Goal: Transaction & Acquisition: Purchase product/service

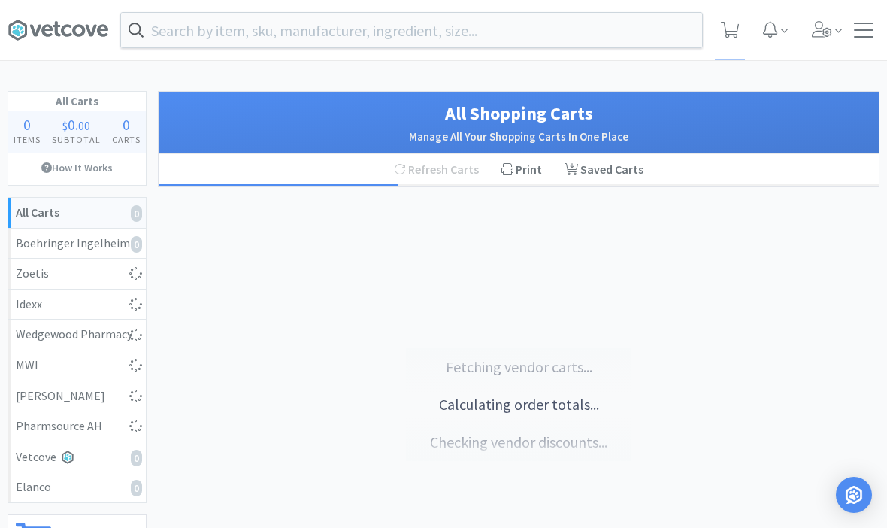
select select "5"
select select "1"
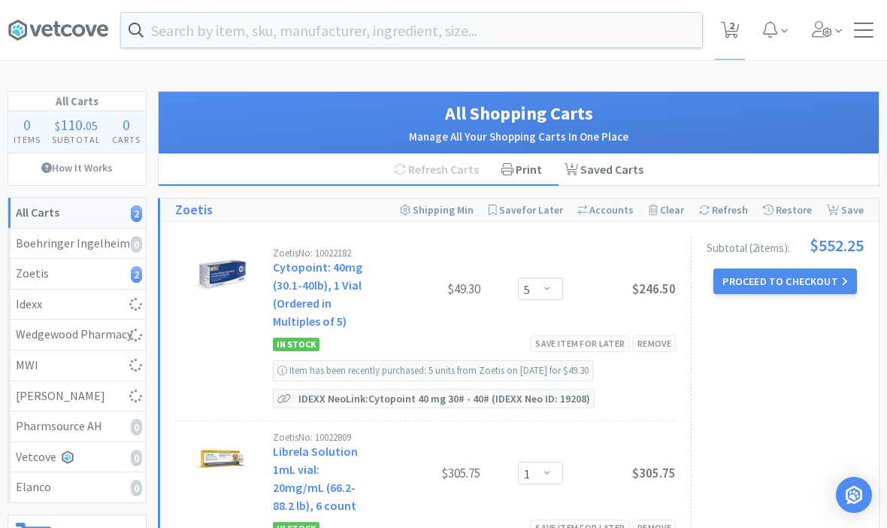
select select "6"
select select "1"
select select "4"
select select "3"
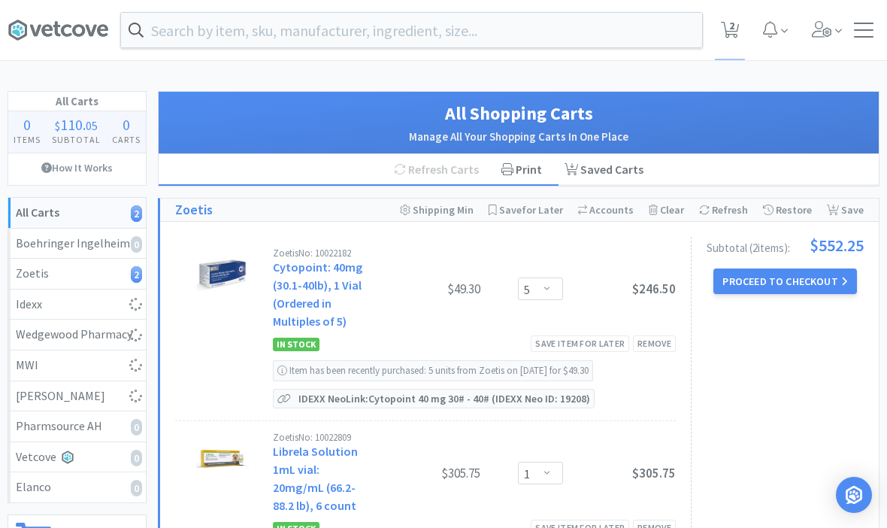
select select "2"
select select "1"
select select "2"
select select "1"
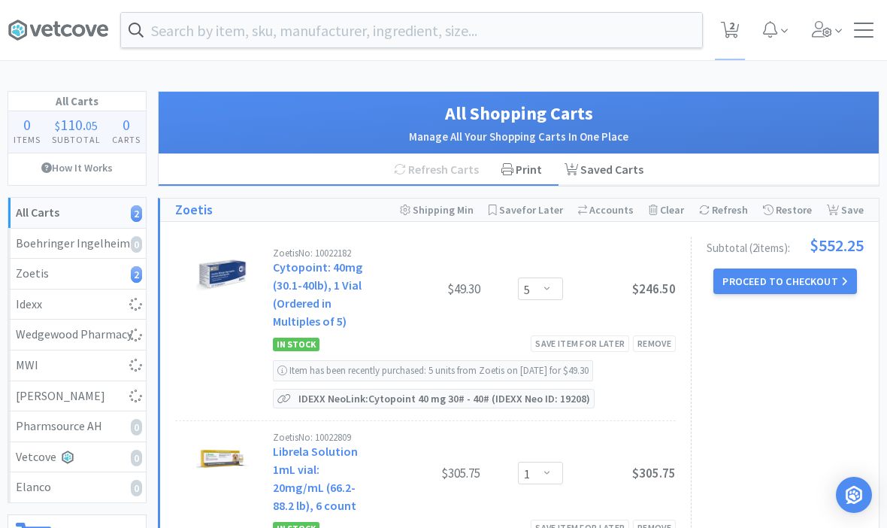
select select "1"
select select "4"
select select "3"
select select "2"
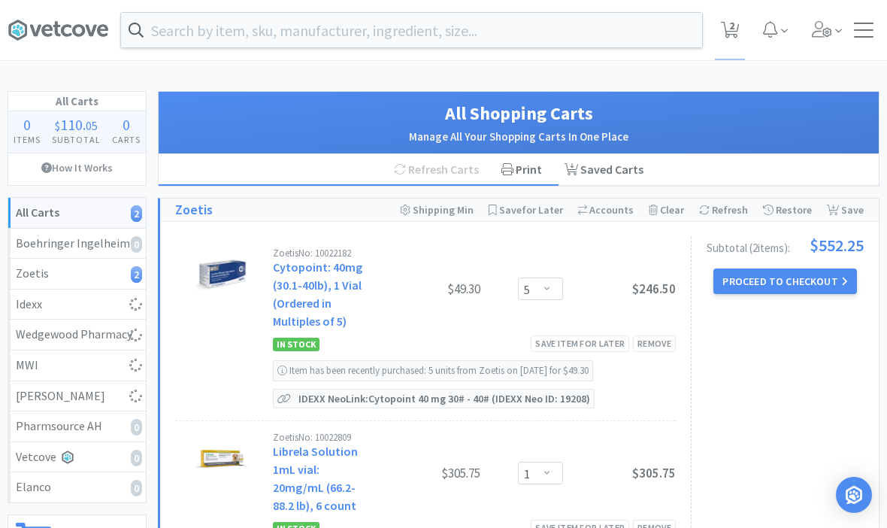
select select "2"
select select "3"
select select "4"
select select "2"
select select "1"
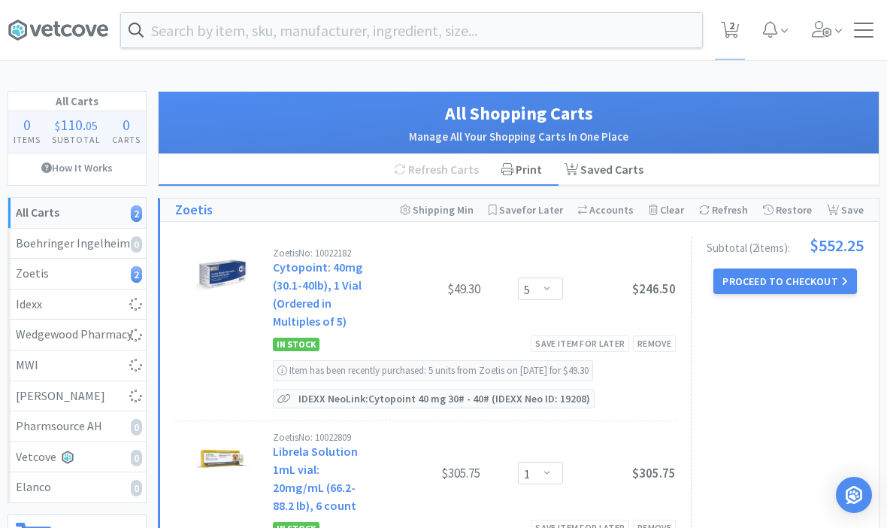
select select "3"
select select "4"
select select "1"
select select "4"
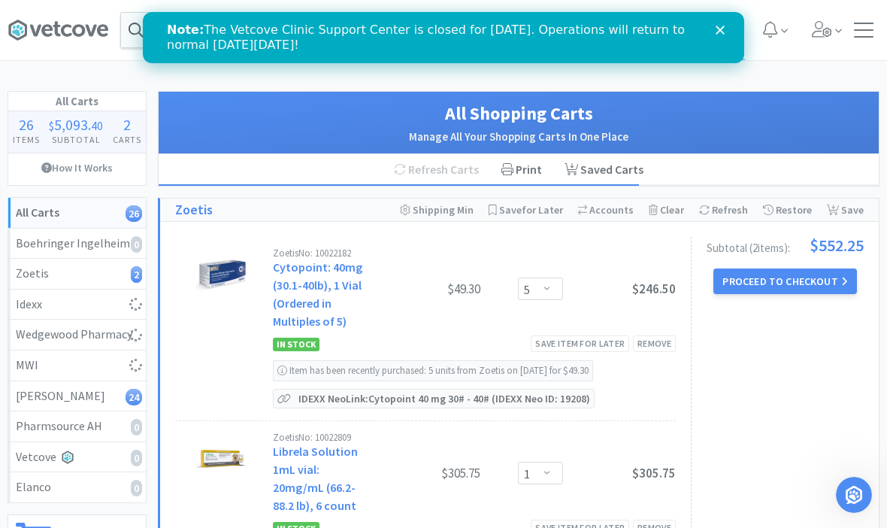
select select "1"
select select "5"
select select "4"
select select "1"
select select "2"
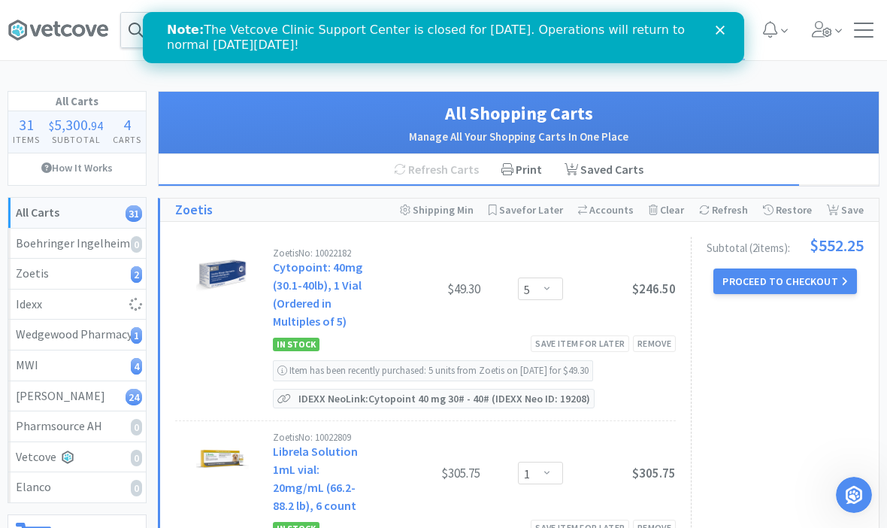
select select "1"
click at [731, 26] on div "Note: The Vetcove Clinic Support Center is closed for [DATE]. Operations will r…" at bounding box center [443, 37] width 601 height 39
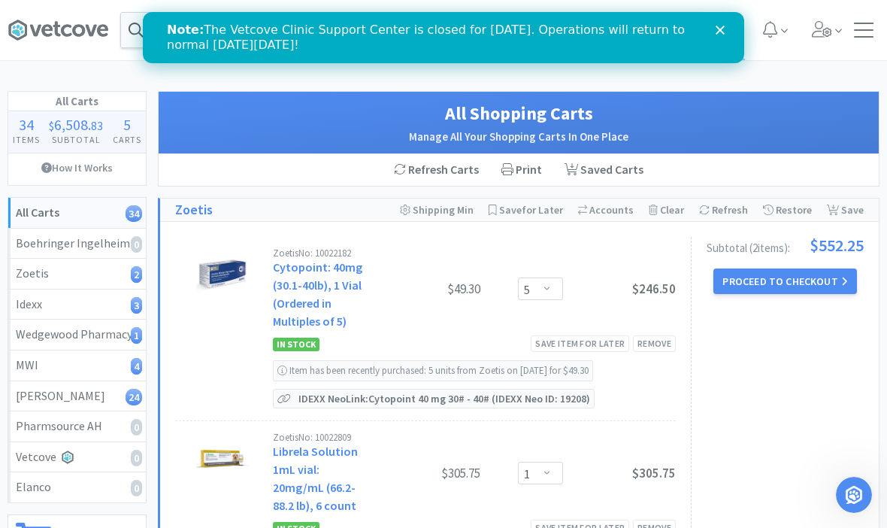
click at [722, 26] on icon "Close" at bounding box center [720, 30] width 9 height 9
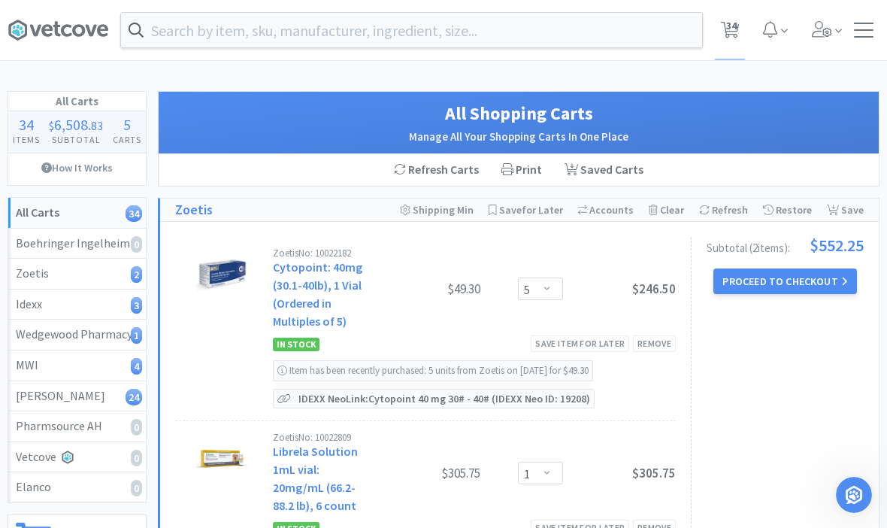
click at [630, 27] on input "text" at bounding box center [411, 30] width 581 height 35
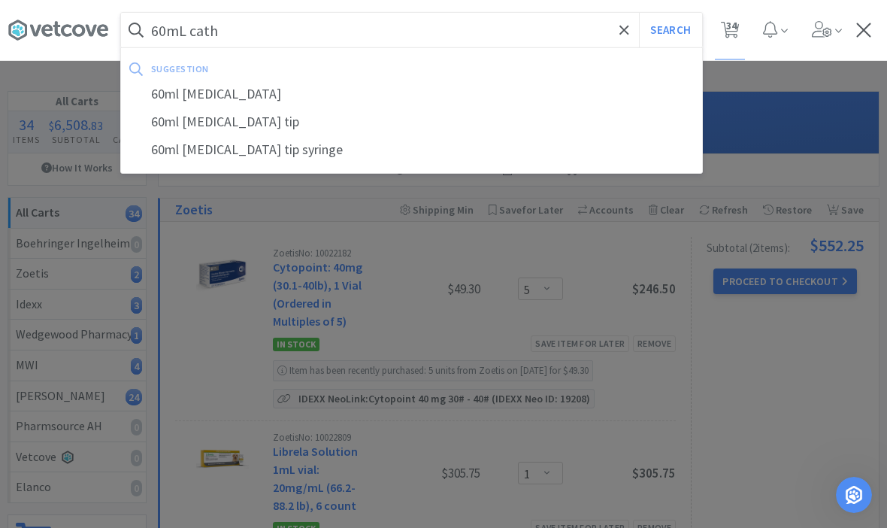
click at [200, 132] on div "60ml [MEDICAL_DATA] tip" at bounding box center [411, 122] width 581 height 28
type input "60ml [MEDICAL_DATA] tip"
select select "1"
select select "5"
select select "4"
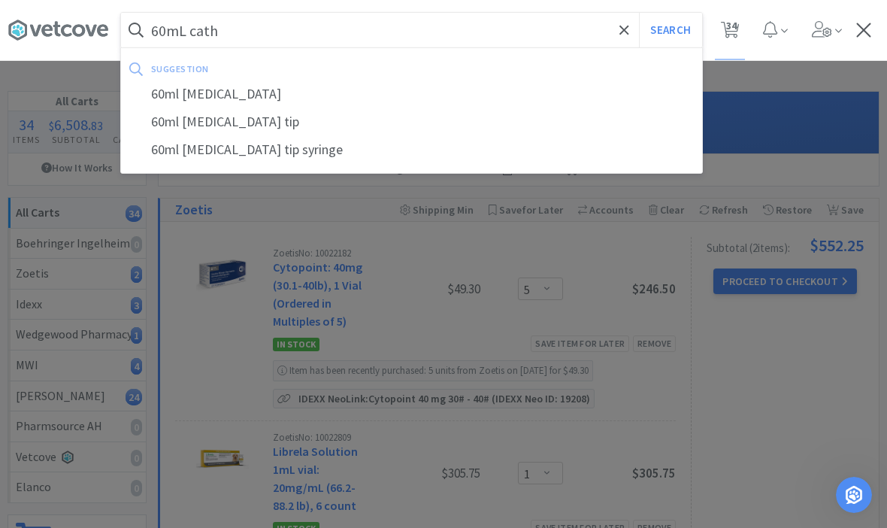
select select "1"
select select "6"
select select "1"
select select "4"
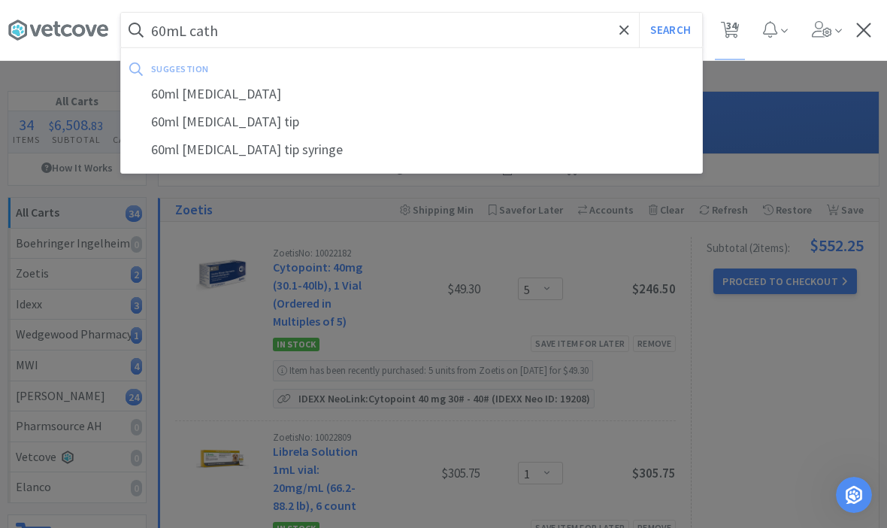
select select "3"
select select "2"
select select "1"
select select "2"
select select "1"
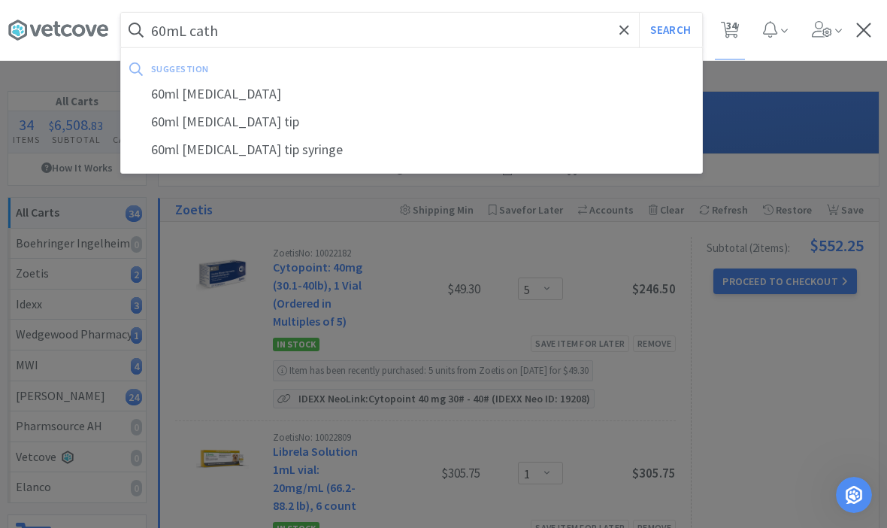
select select "1"
select select "4"
select select "3"
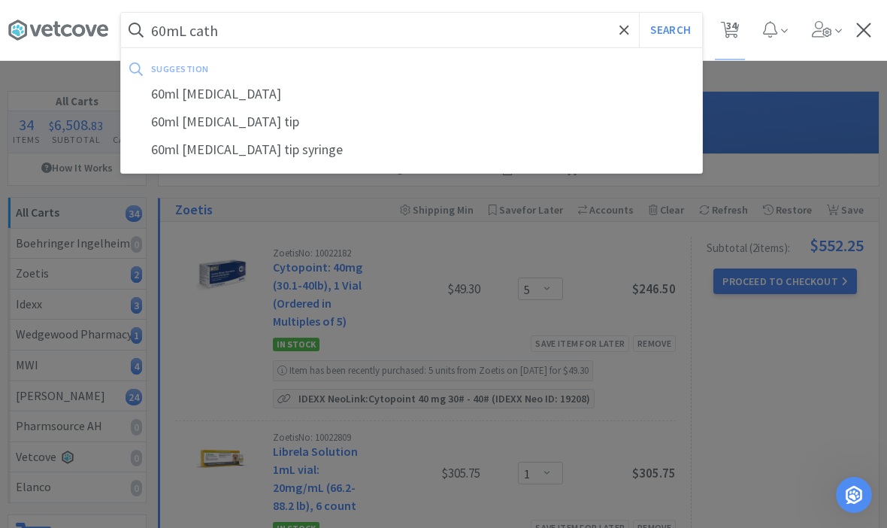
select select "2"
select select "3"
select select "4"
select select "2"
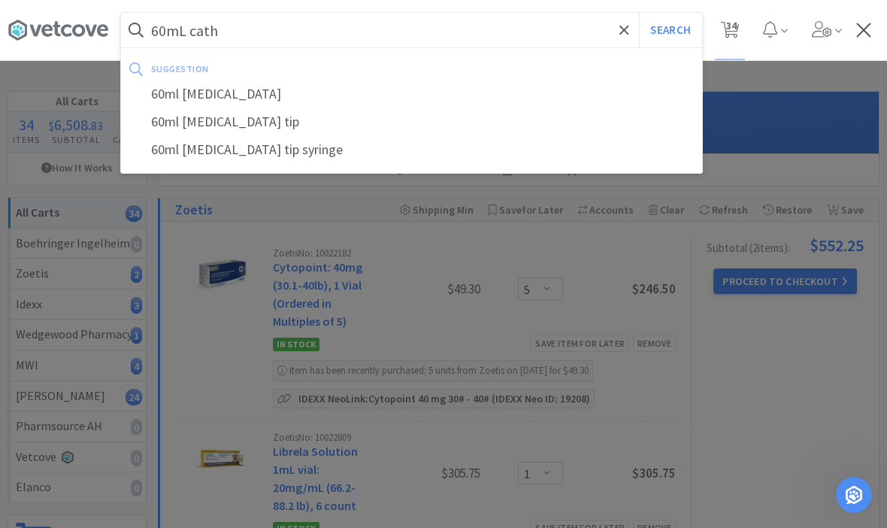
select select "1"
select select "3"
select select "4"
select select "1"
select select "4"
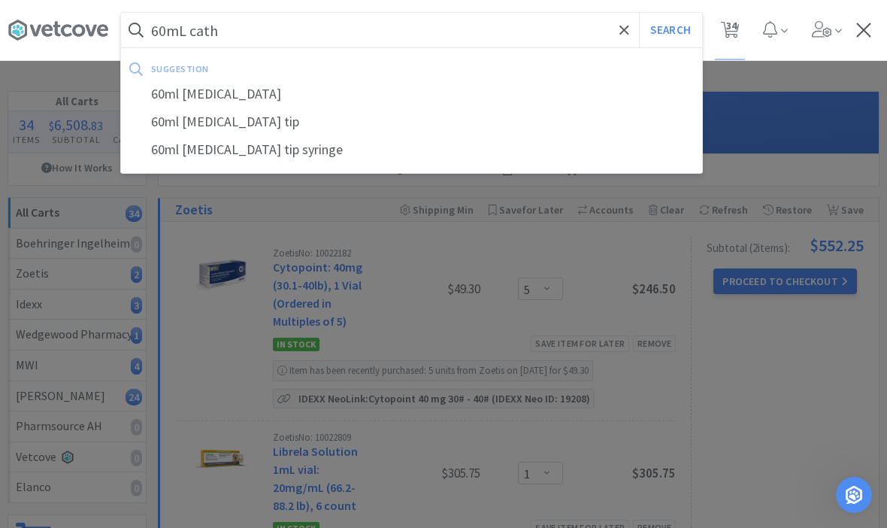
select select "2"
select select "1"
select select "5"
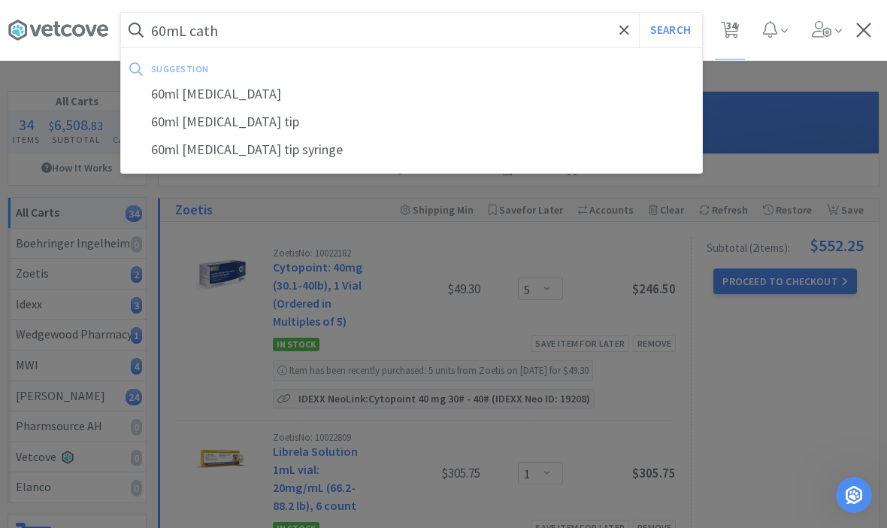
select select "1"
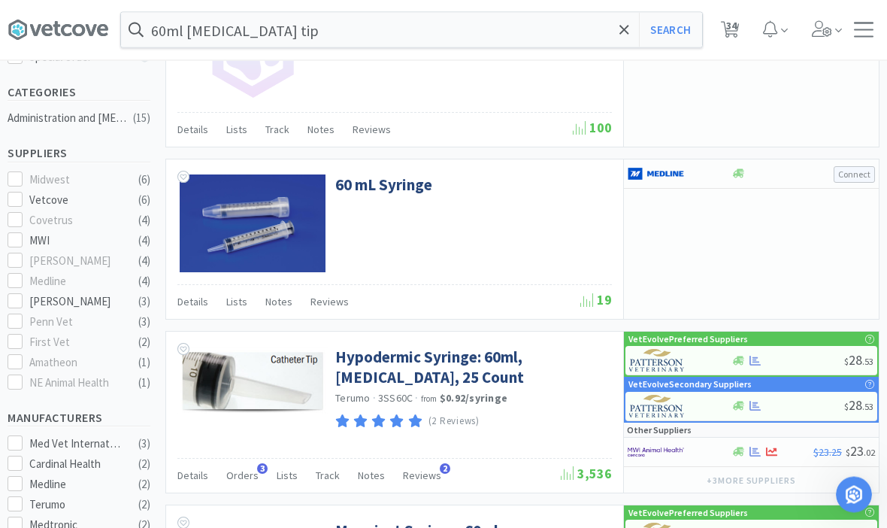
scroll to position [329, 0]
click at [376, 378] on link "Hypodermic Syringe: 60ml, [MEDICAL_DATA], 25 Count" at bounding box center [471, 367] width 273 height 41
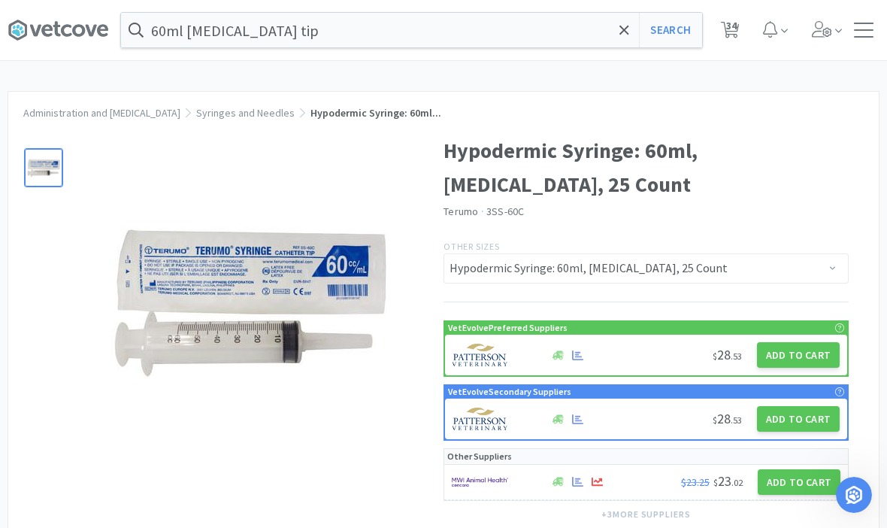
click at [807, 352] on button "Add to Cart" at bounding box center [798, 355] width 83 height 26
select select "1"
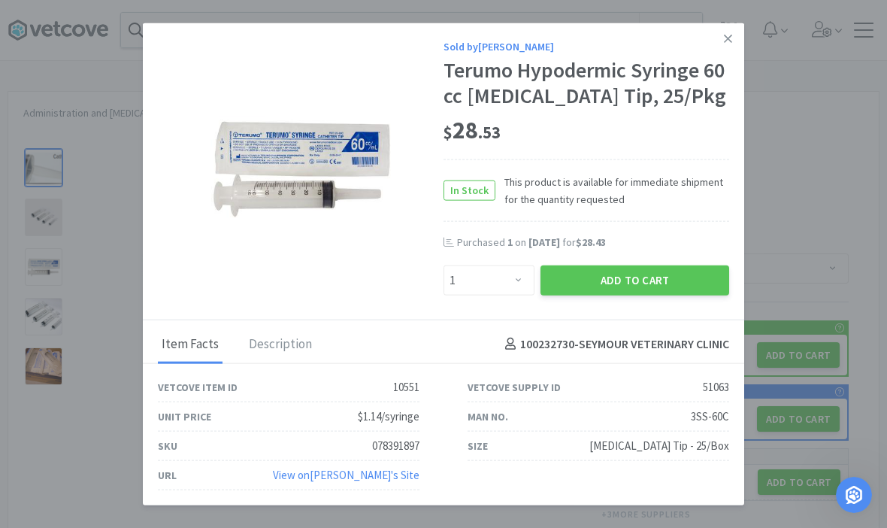
click at [669, 295] on button "Add to Cart" at bounding box center [634, 280] width 189 height 30
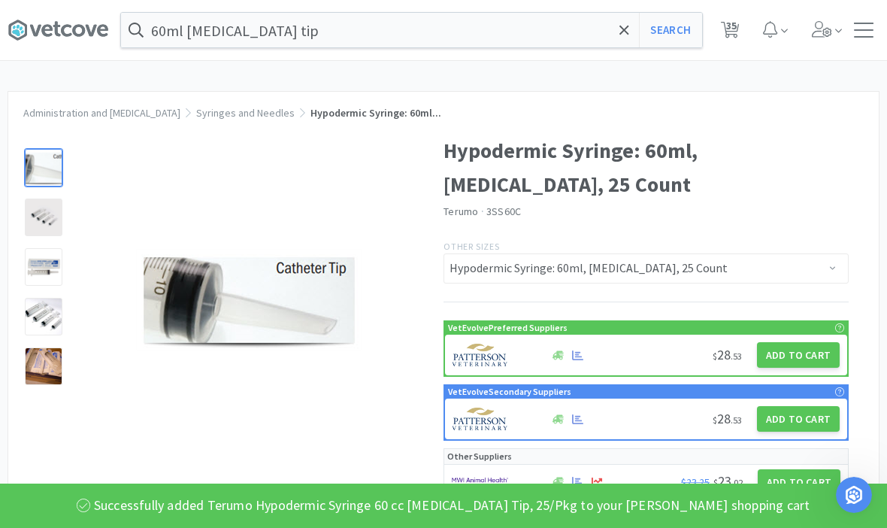
click at [618, 42] on span at bounding box center [624, 30] width 17 height 32
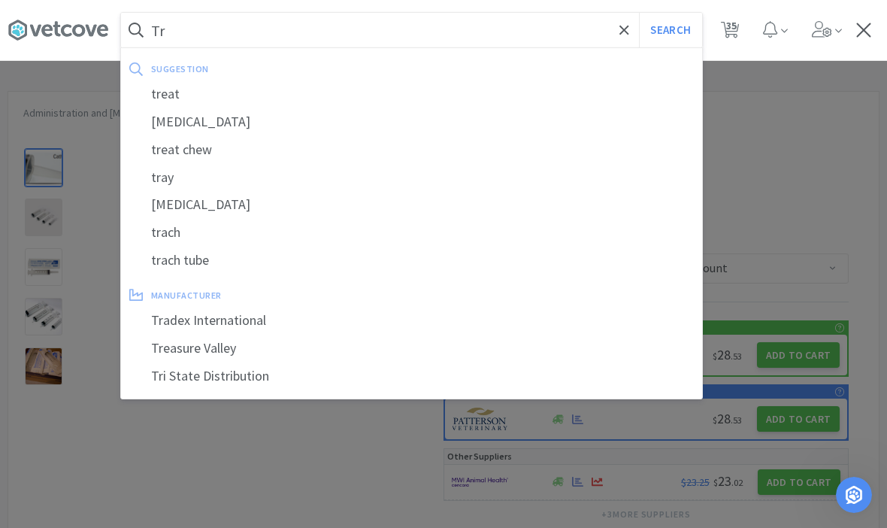
type input "T"
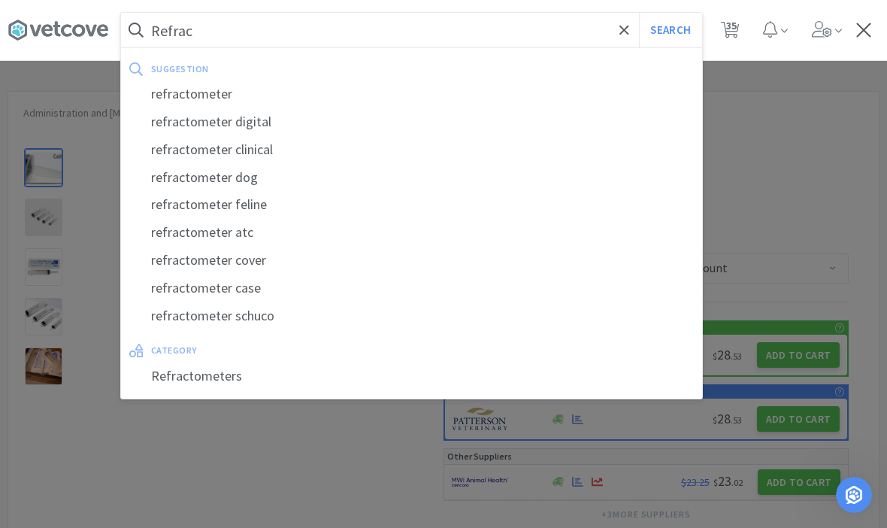
type input "Refrac"
click at [179, 96] on div "refractometer" at bounding box center [411, 94] width 581 height 28
select select "1"
select select "5"
select select "4"
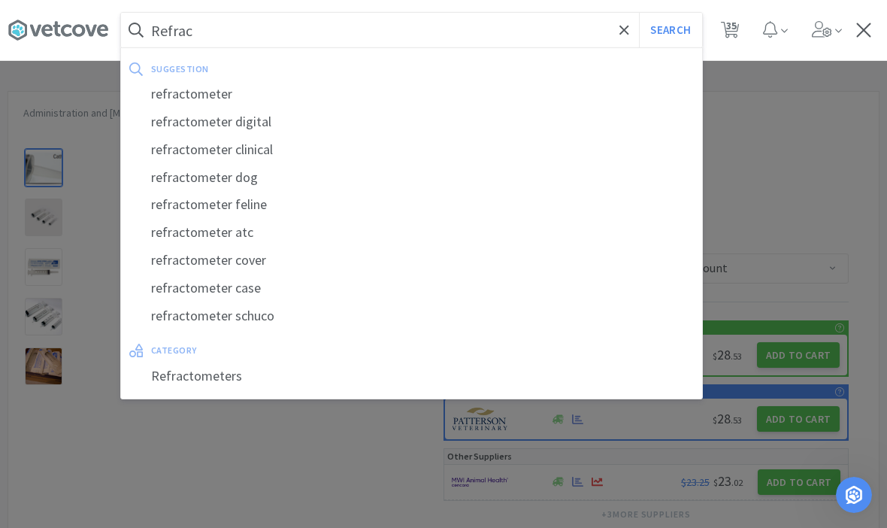
select select "1"
select select "6"
select select "1"
select select "4"
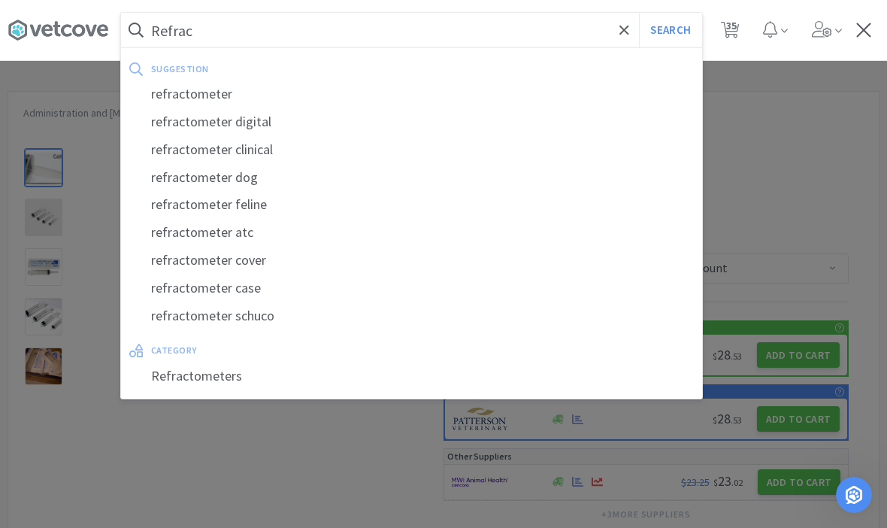
select select "3"
select select "2"
select select "1"
select select "2"
select select "1"
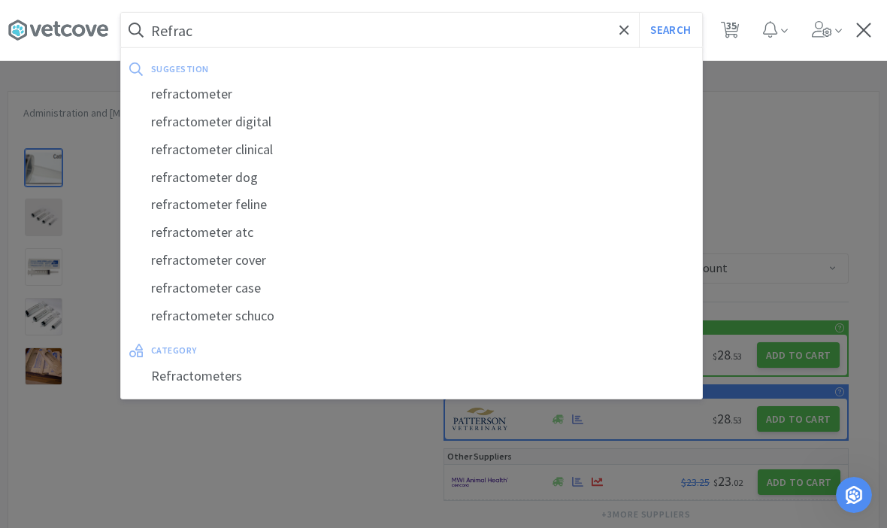
select select "1"
select select "4"
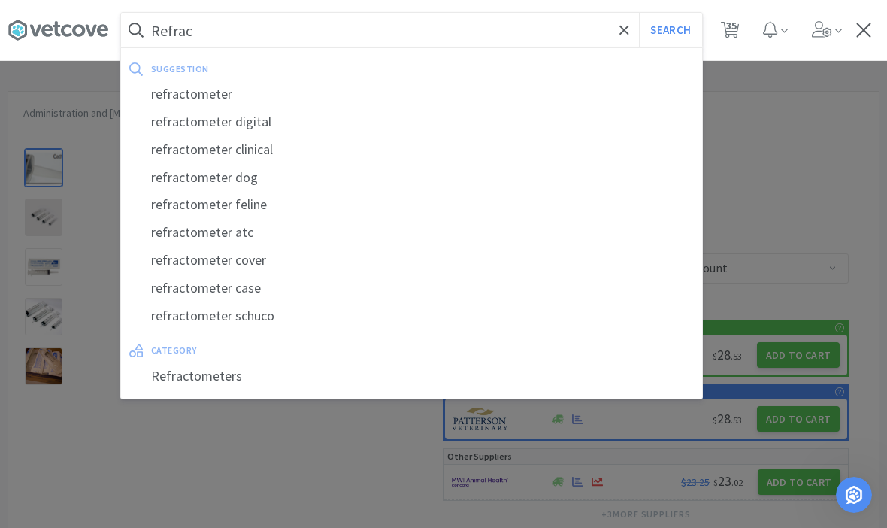
select select "3"
select select "2"
select select "3"
select select "4"
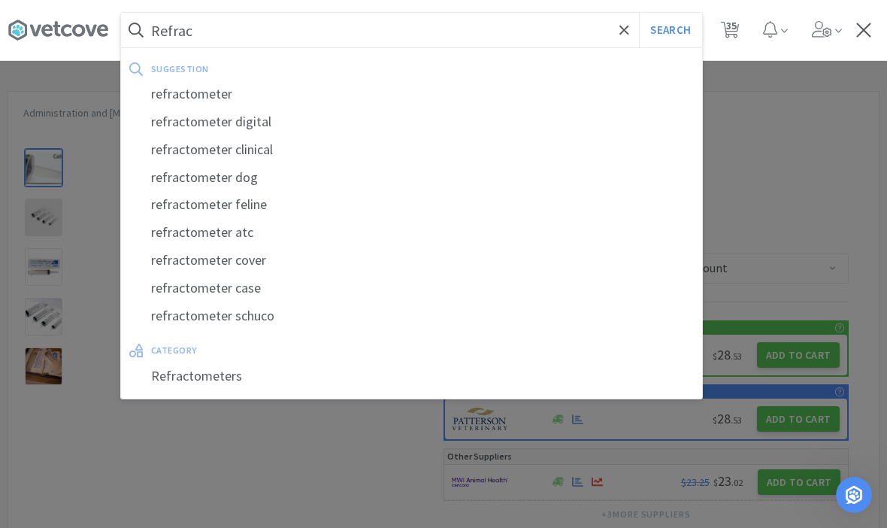
select select "2"
select select "1"
select select "3"
select select "4"
select select "1"
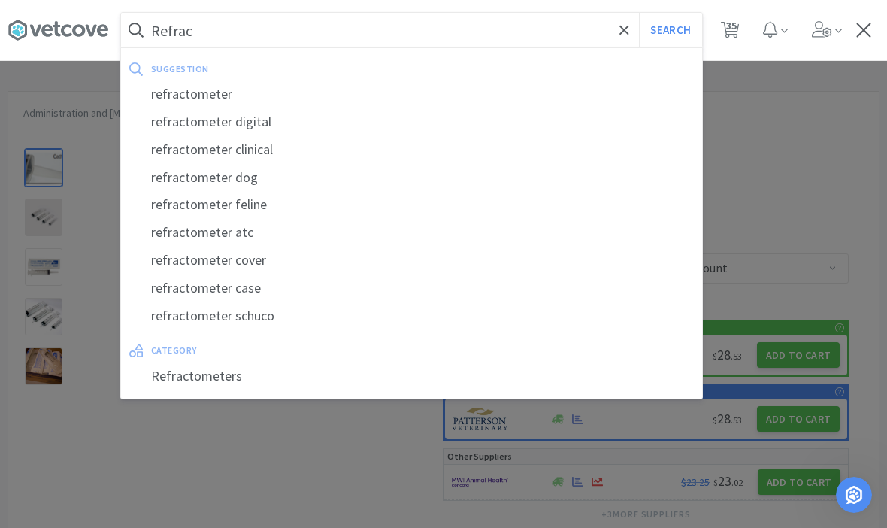
select select "4"
select select "2"
select select "1"
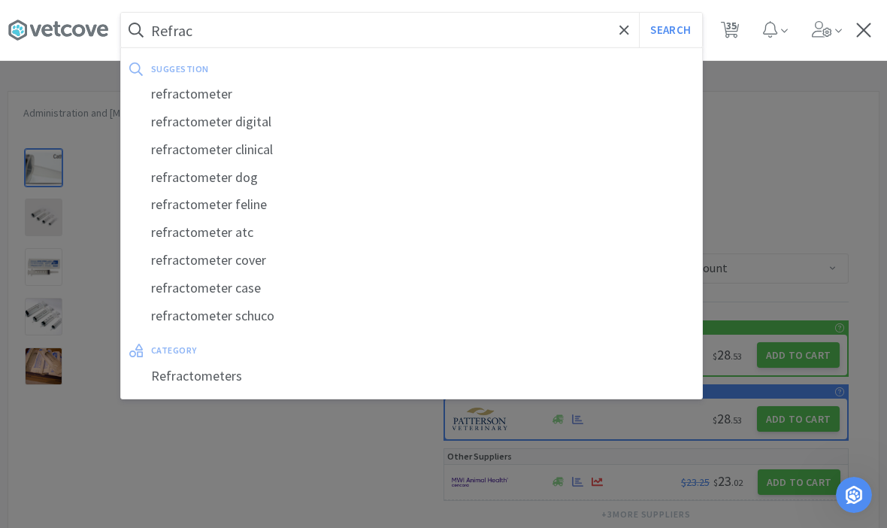
select select "5"
select select "1"
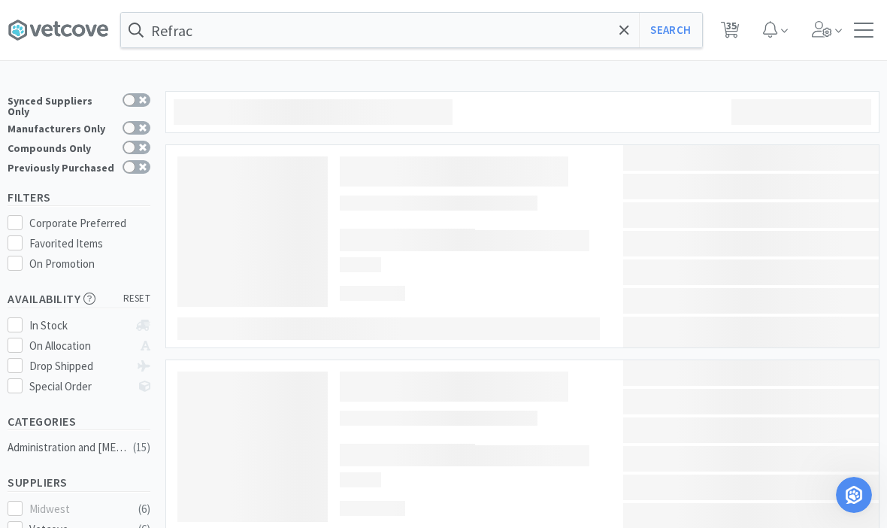
type input "refractometer"
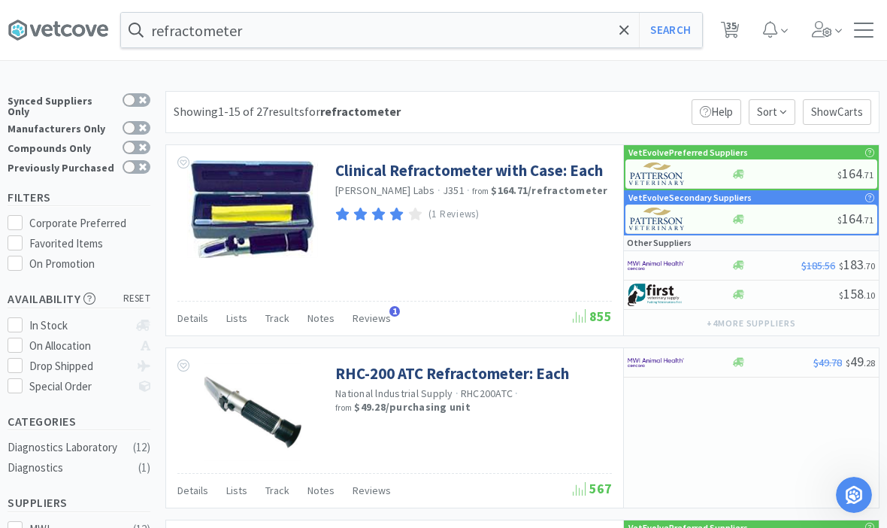
click at [730, 25] on span "35" at bounding box center [731, 25] width 11 height 60
select select "5"
select select "1"
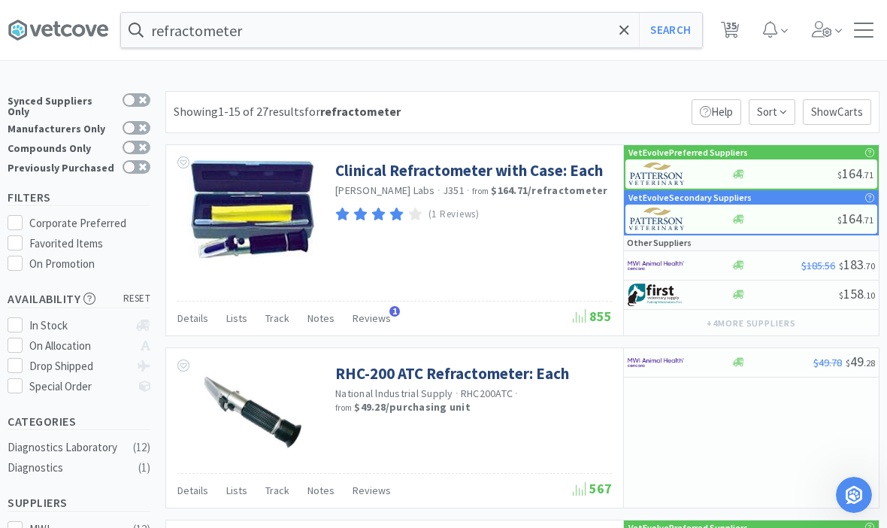
select select "1"
select select "2"
select select "1"
select select "5"
select select "4"
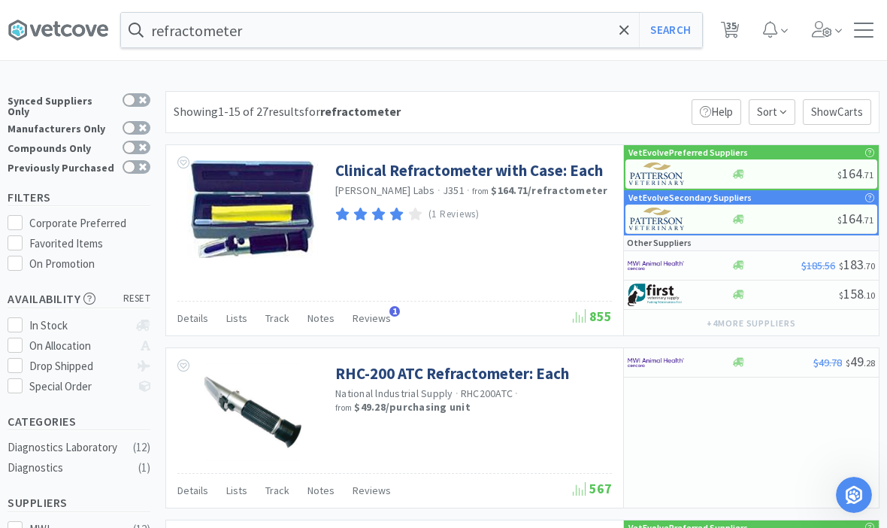
select select "1"
select select "6"
select select "1"
select select "4"
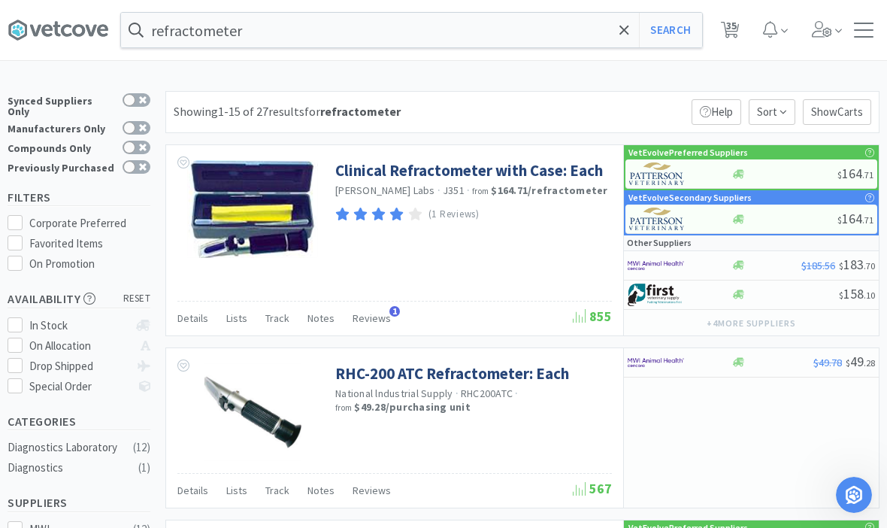
select select "3"
select select "2"
select select "1"
select select "2"
select select "1"
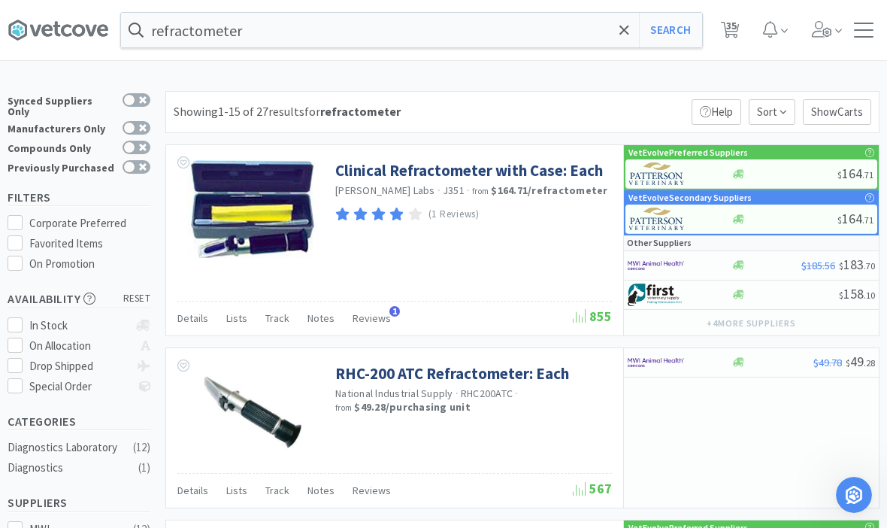
select select "1"
select select "4"
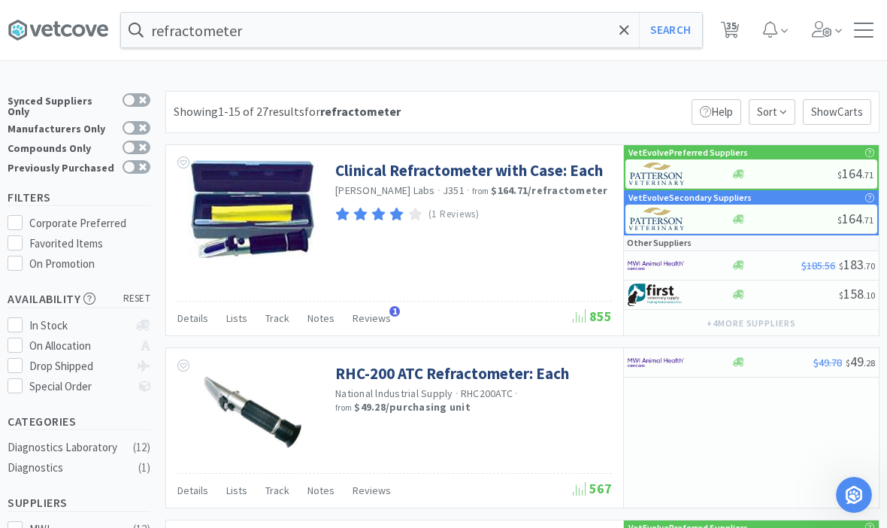
select select "3"
select select "2"
select select "3"
select select "4"
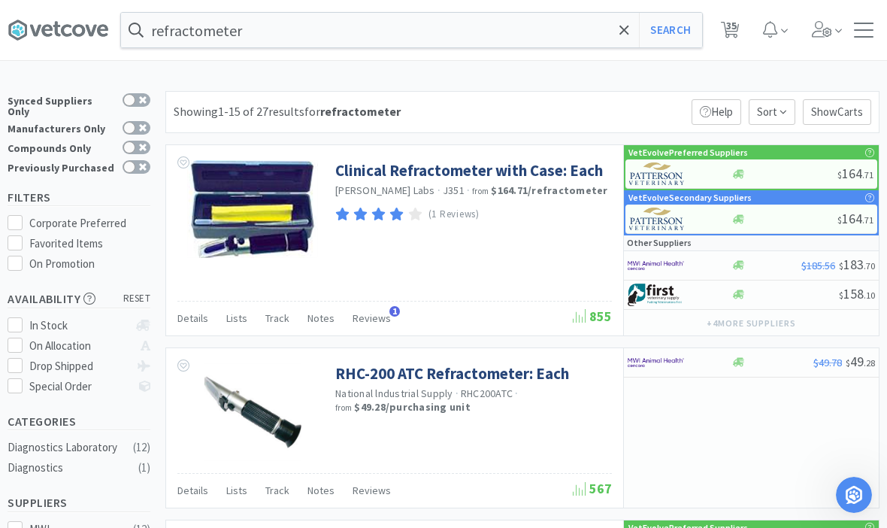
select select "2"
select select "1"
select select "3"
select select "4"
select select "1"
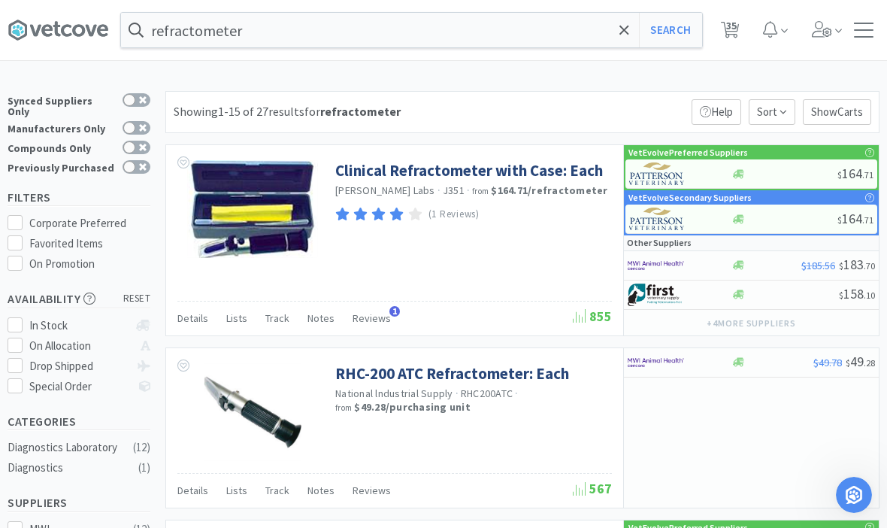
select select "4"
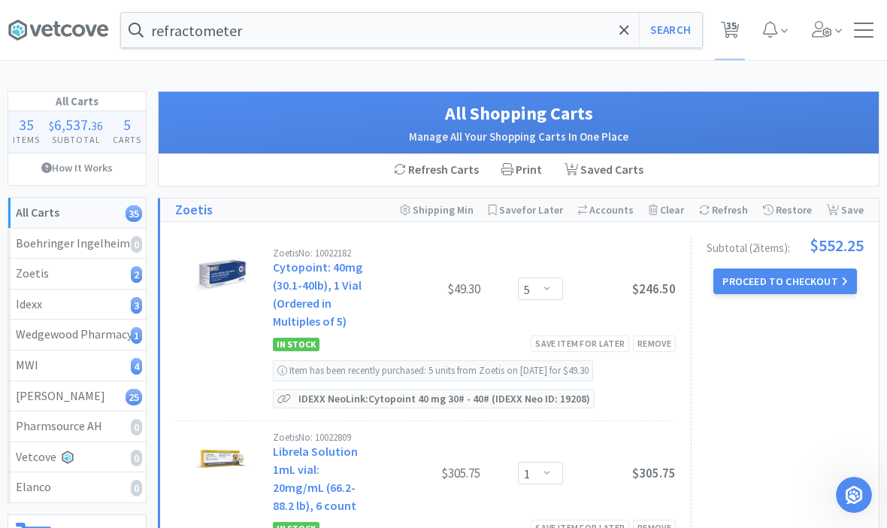
click at [274, 29] on input "refractometer" at bounding box center [411, 30] width 581 height 35
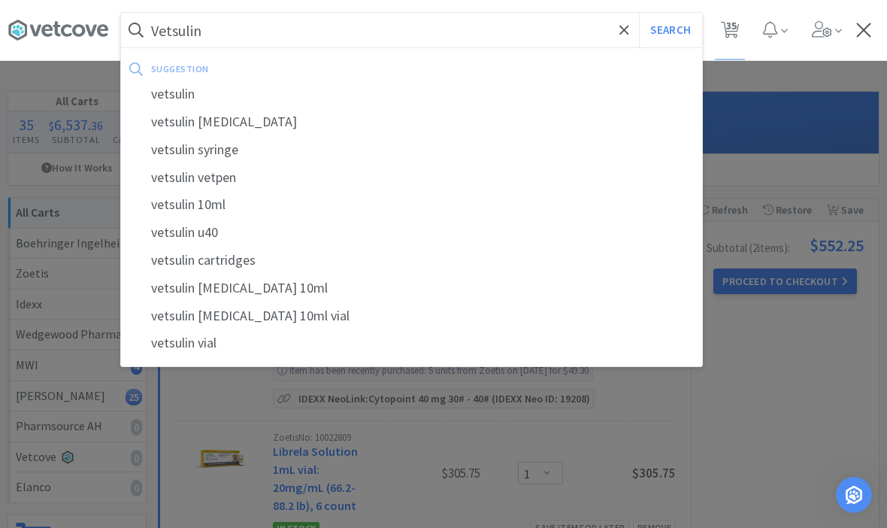
type input "Vetsulin"
click at [670, 30] on button "Search" at bounding box center [670, 30] width 62 height 35
select select "1"
select select "5"
select select "4"
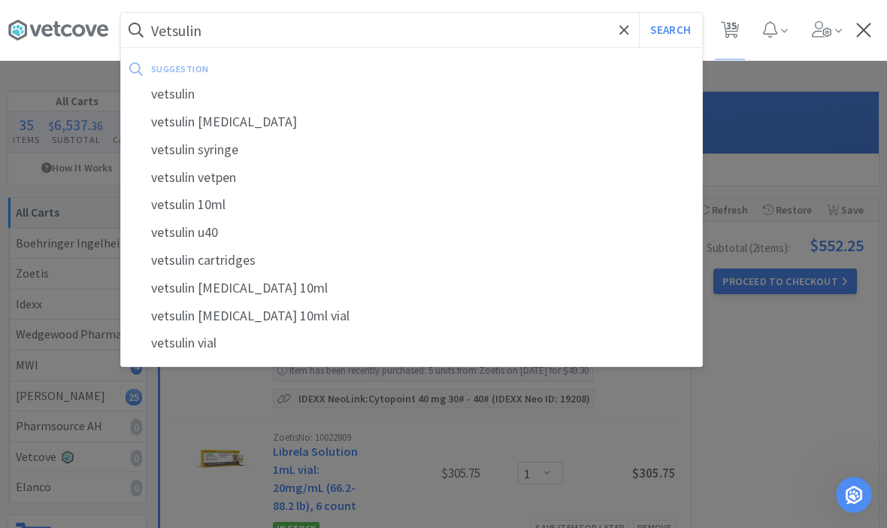
select select "1"
select select "6"
select select "1"
select select "4"
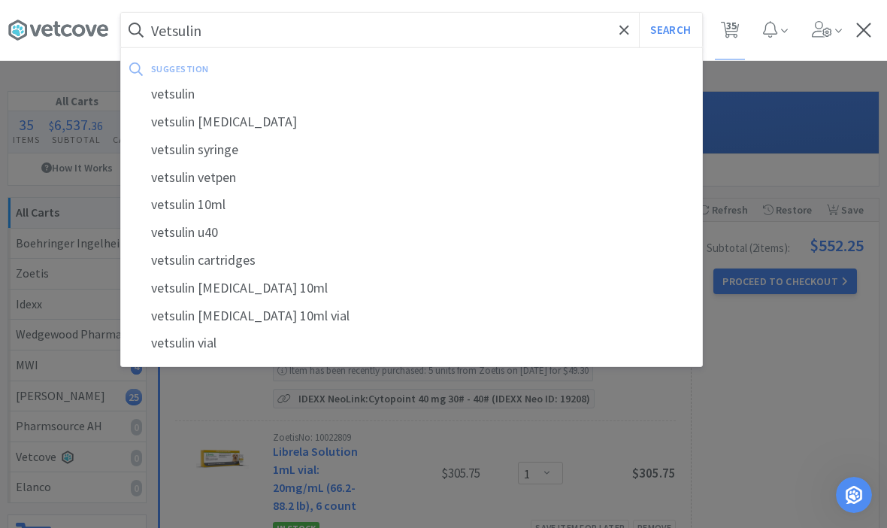
select select "3"
select select "2"
select select "1"
select select "2"
select select "1"
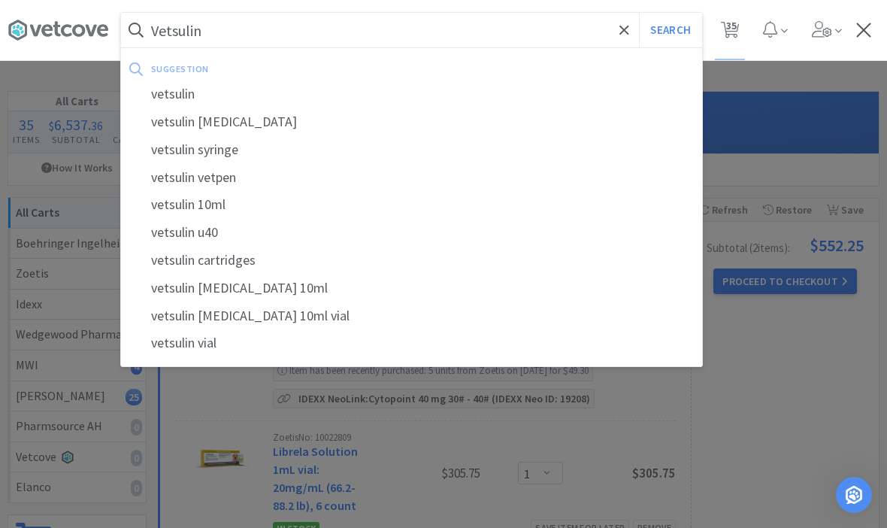
select select "1"
select select "4"
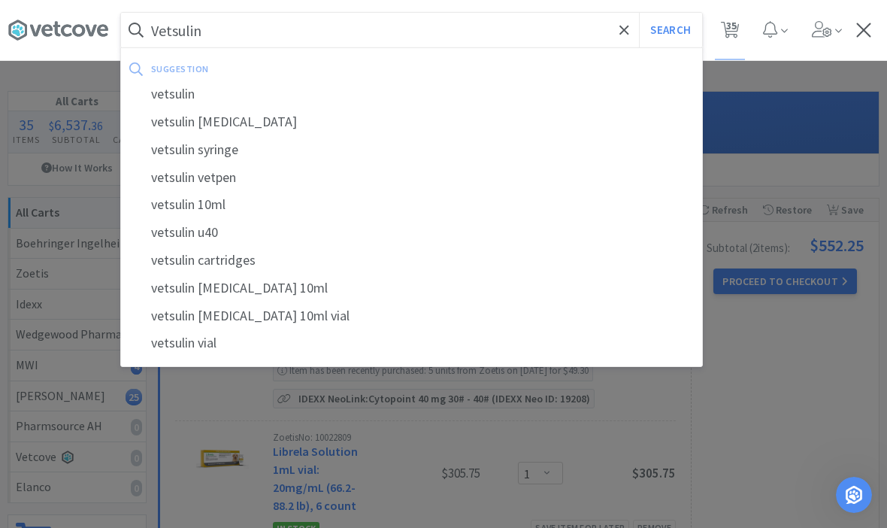
select select "3"
select select "2"
select select "3"
select select "4"
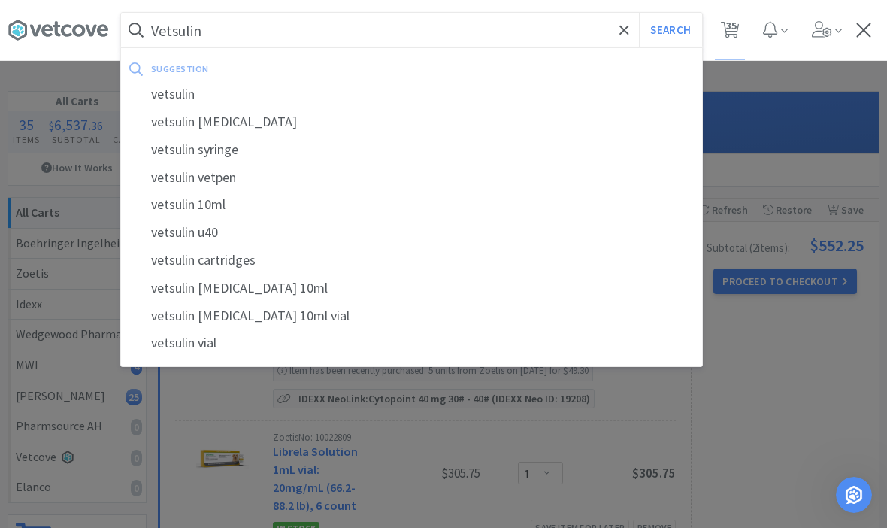
select select "2"
select select "1"
select select "3"
select select "4"
select select "1"
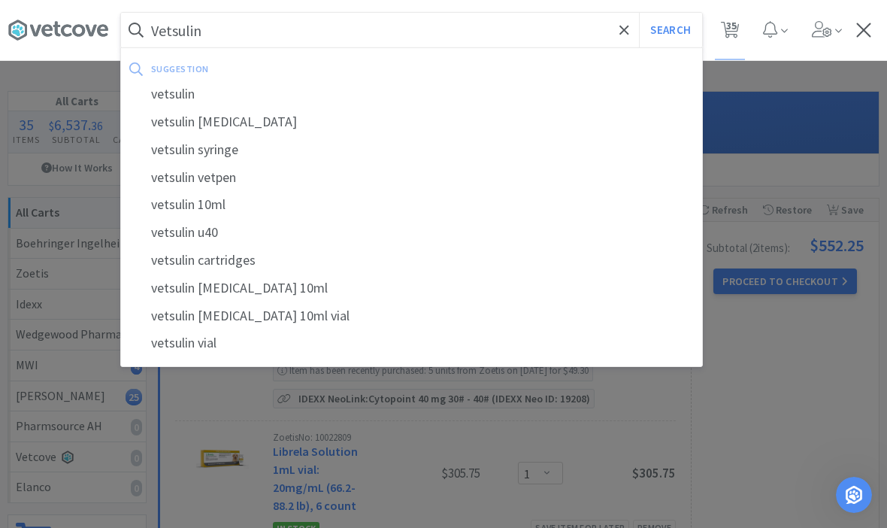
select select "4"
select select "2"
select select "1"
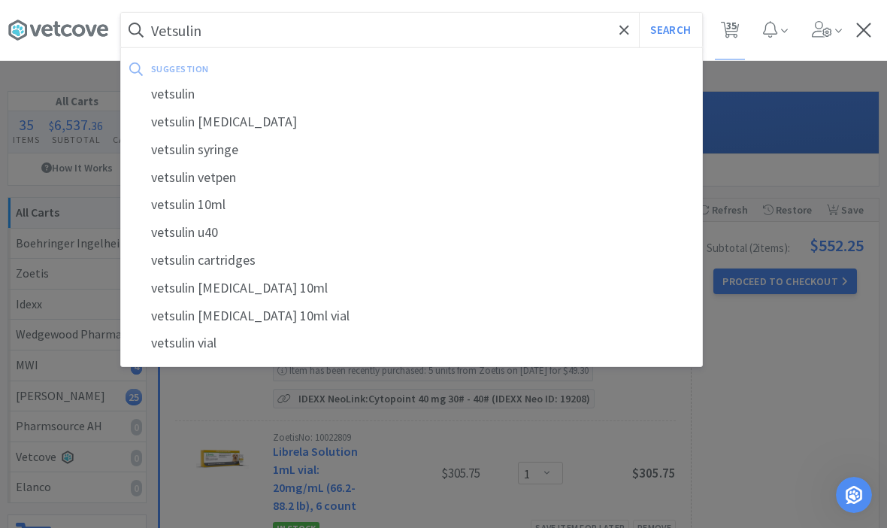
select select "5"
select select "1"
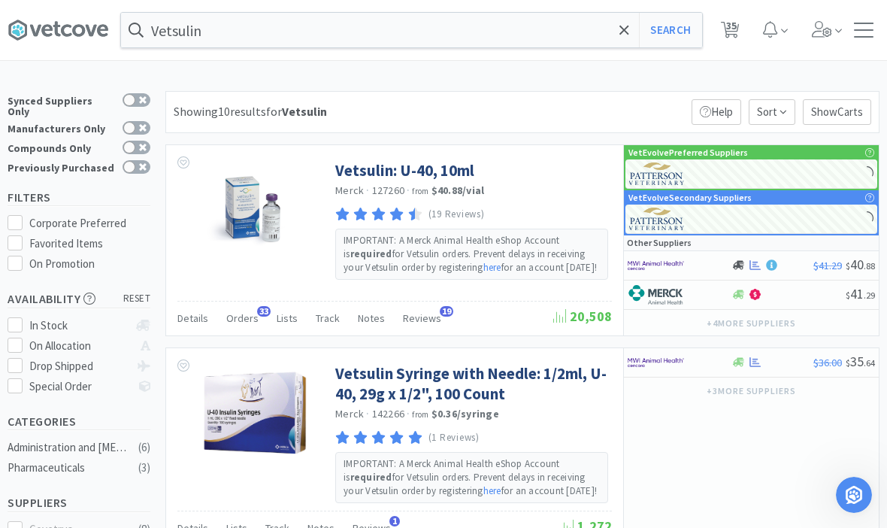
click at [382, 168] on link "Vetsulin: U-40, 10ml" at bounding box center [404, 170] width 139 height 20
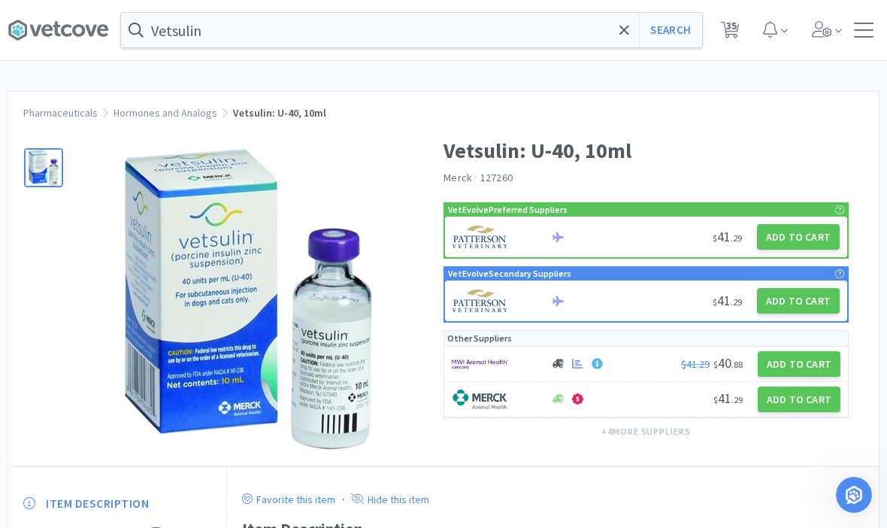
click at [808, 231] on button "Add to Cart" at bounding box center [798, 237] width 83 height 26
select select "2"
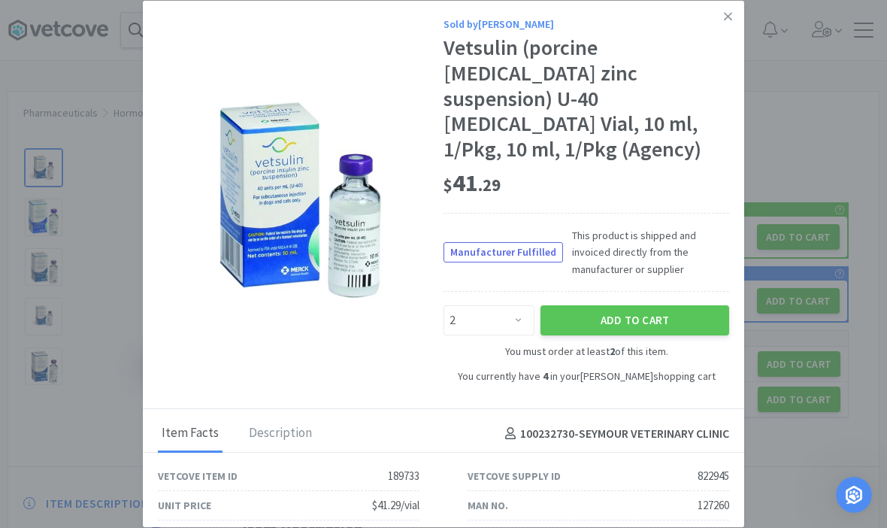
click at [733, 18] on link at bounding box center [728, 17] width 26 height 32
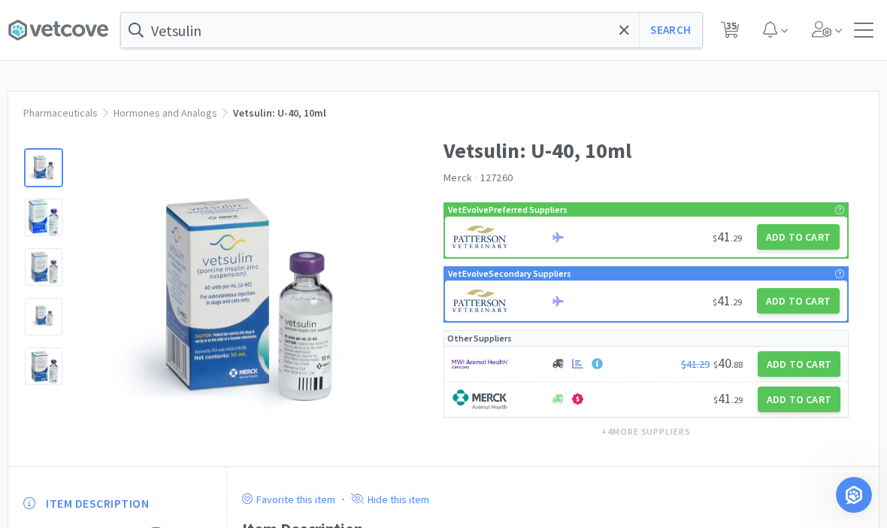
click at [729, 34] on span "35" at bounding box center [731, 25] width 11 height 60
select select "5"
select select "1"
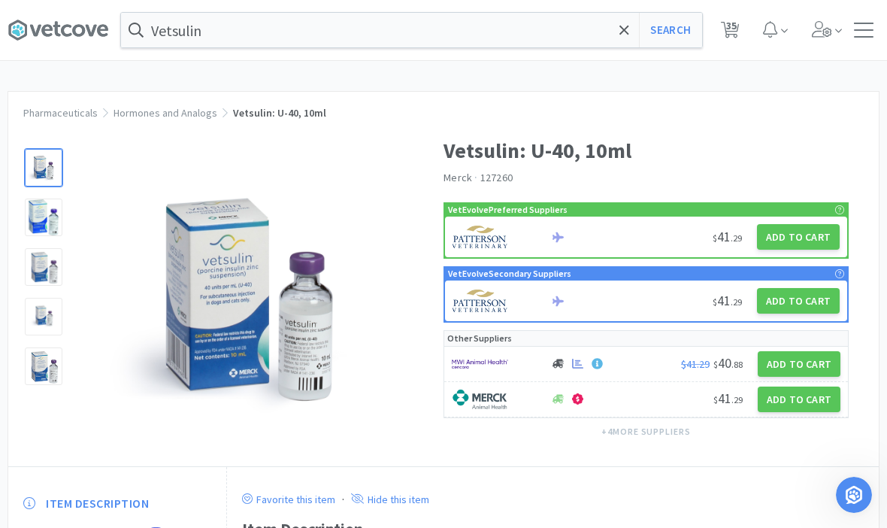
select select "1"
select select "2"
select select "1"
select select "5"
select select "4"
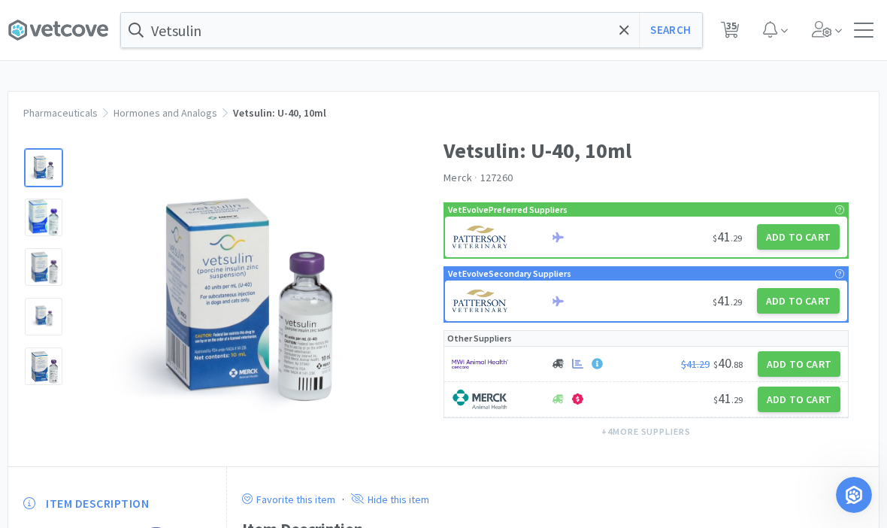
select select "1"
select select "6"
select select "1"
select select "4"
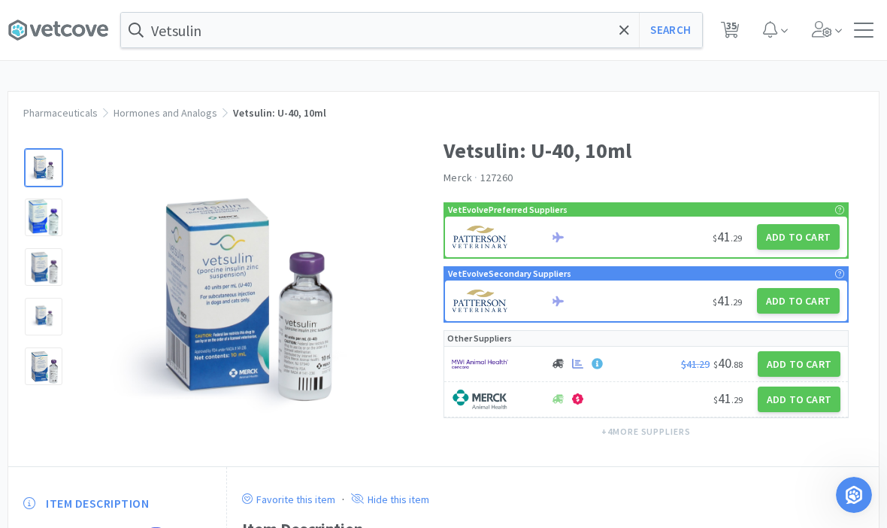
select select "3"
select select "2"
select select "1"
select select "2"
select select "1"
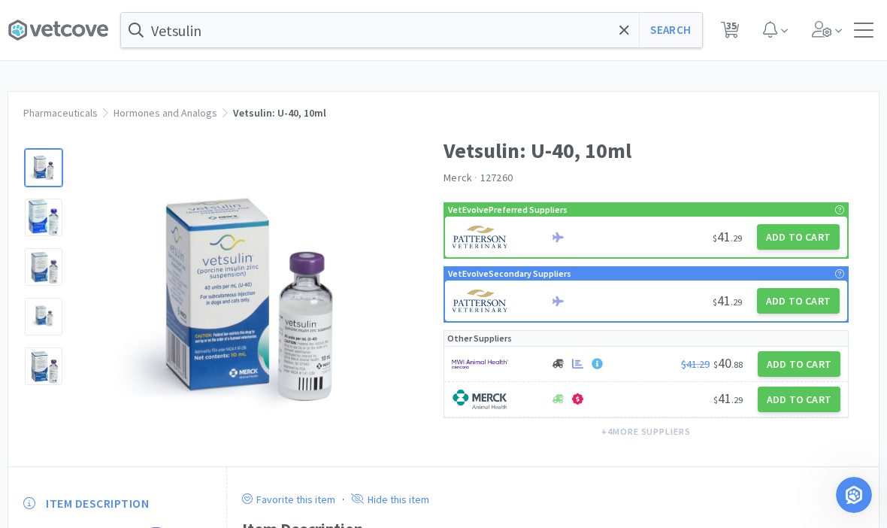
select select "1"
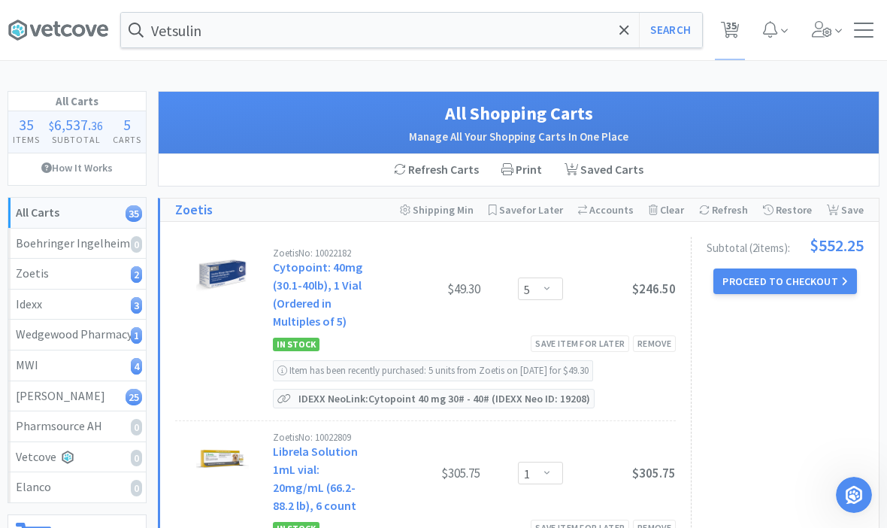
click at [616, 36] on span at bounding box center [624, 30] width 17 height 32
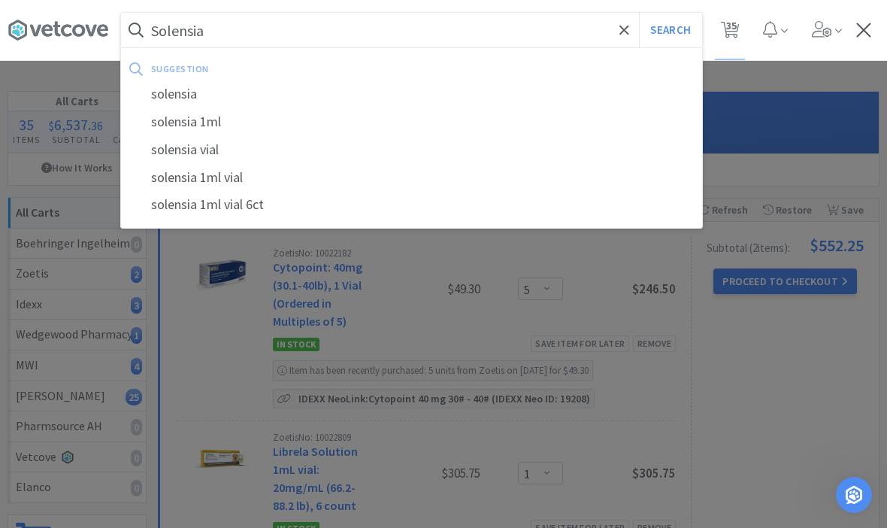
click at [670, 30] on button "Search" at bounding box center [670, 30] width 62 height 35
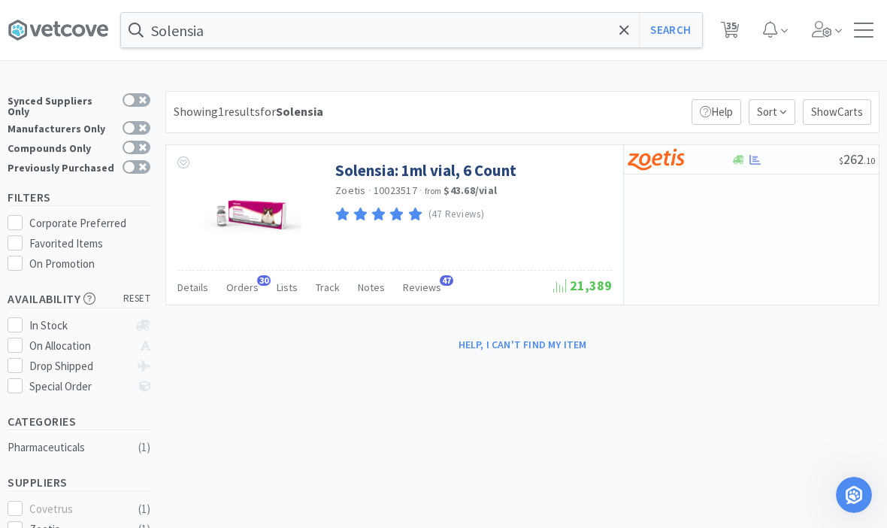
click at [450, 161] on link "Solensia: 1ml vial, 6 Count" at bounding box center [425, 170] width 181 height 20
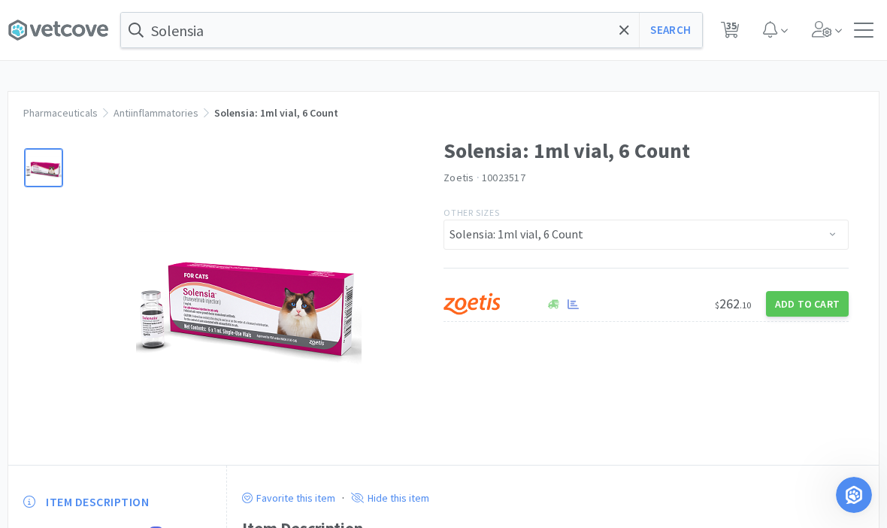
click at [800, 304] on button "Add to Cart" at bounding box center [807, 304] width 83 height 26
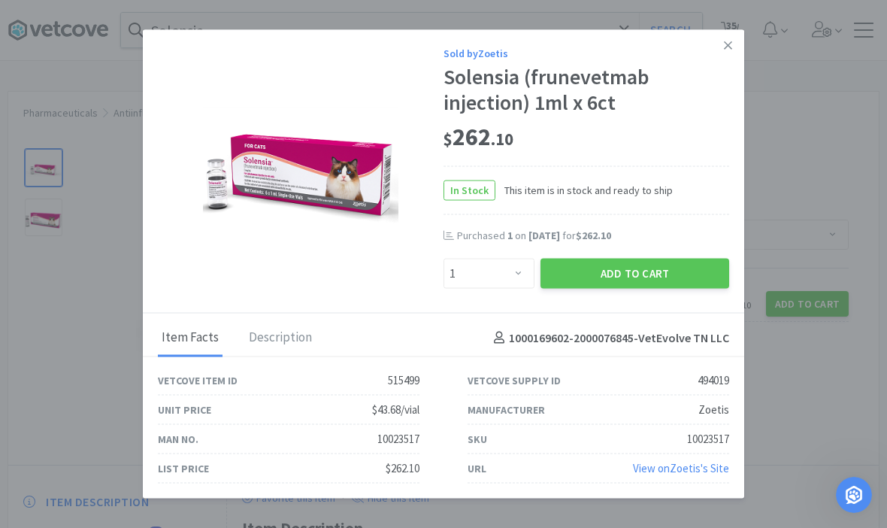
click at [624, 272] on button "Add to Cart" at bounding box center [634, 273] width 189 height 30
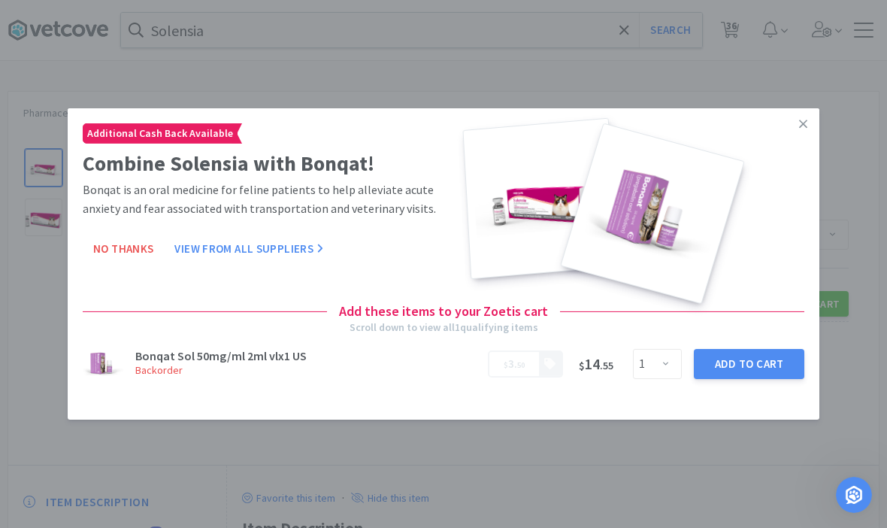
click at [804, 129] on icon at bounding box center [803, 124] width 8 height 14
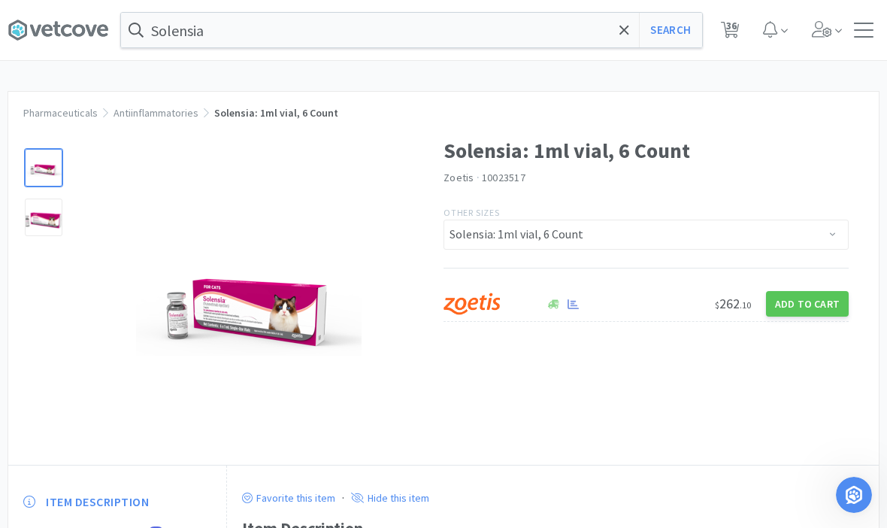
click at [616, 32] on span at bounding box center [624, 30] width 17 height 32
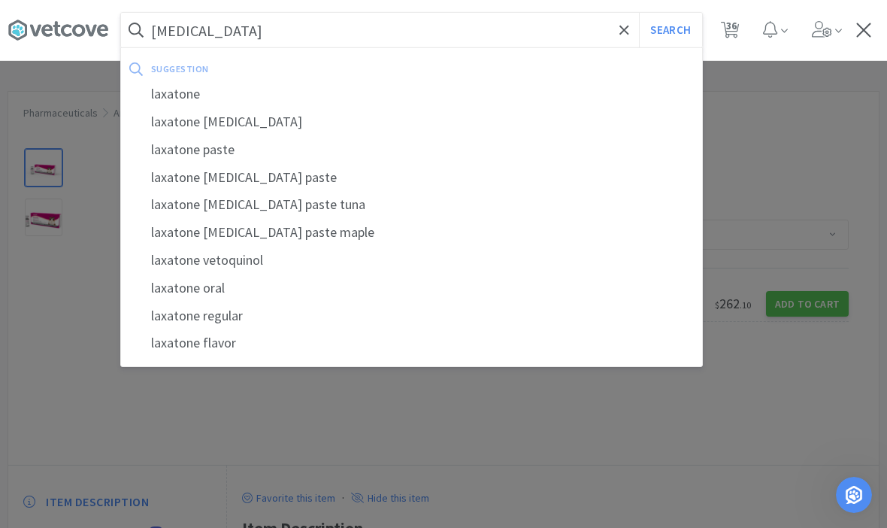
click at [670, 30] on button "Search" at bounding box center [670, 30] width 62 height 35
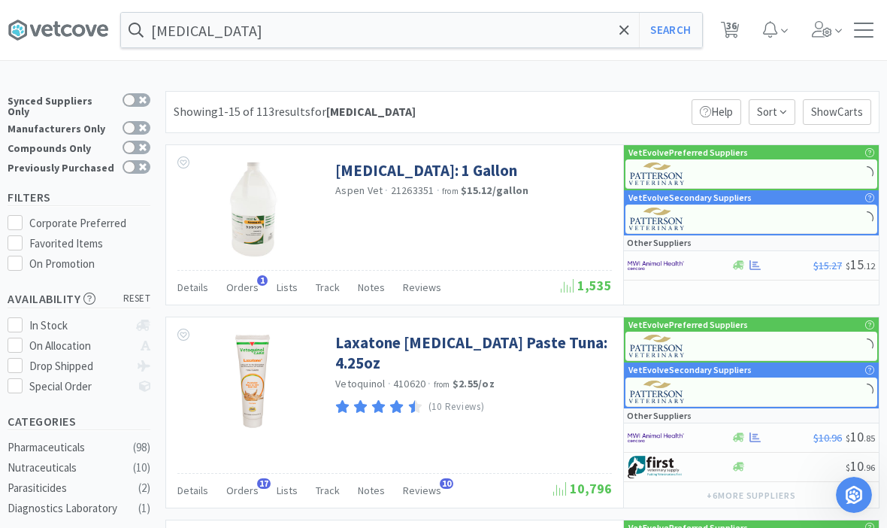
click at [625, 41] on span at bounding box center [624, 30] width 17 height 32
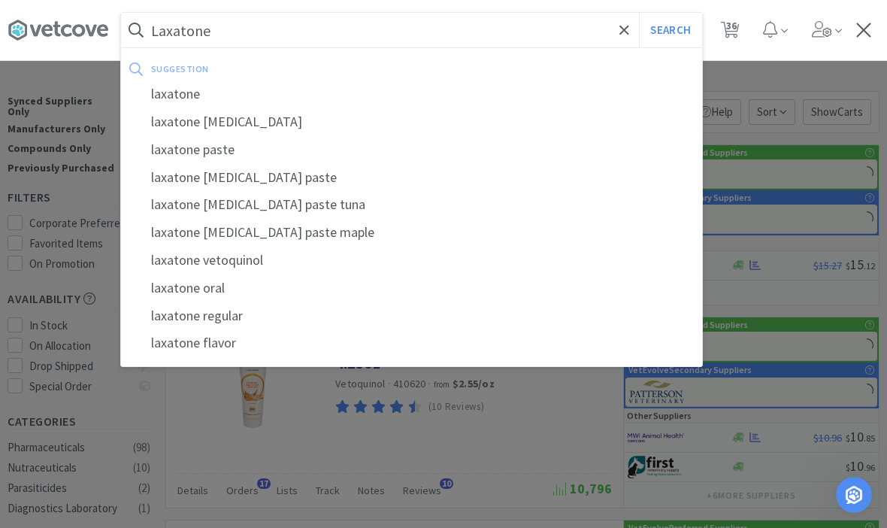
click at [670, 30] on button "Search" at bounding box center [670, 30] width 62 height 35
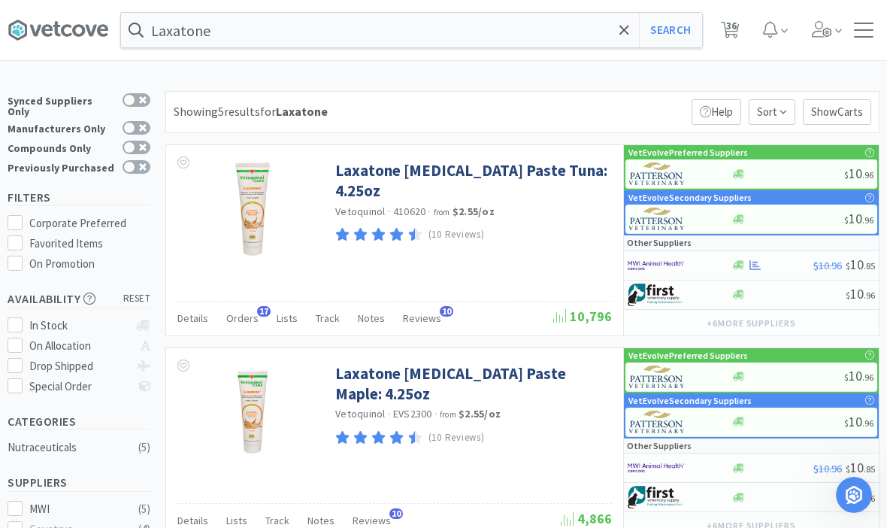
click at [536, 166] on link "Laxatone [MEDICAL_DATA] Paste Tuna: 4.25oz" at bounding box center [471, 180] width 273 height 41
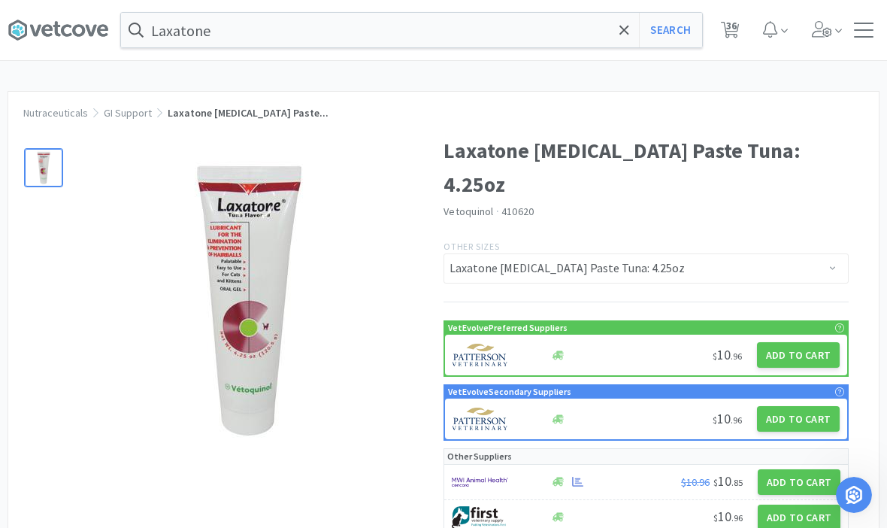
click at [807, 342] on button "Add to Cart" at bounding box center [798, 355] width 83 height 26
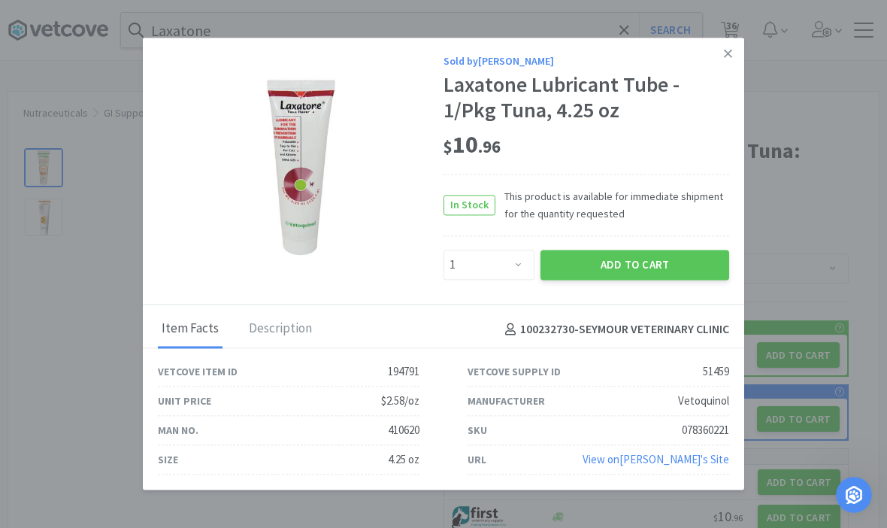
click at [662, 265] on button "Add to Cart" at bounding box center [634, 265] width 189 height 30
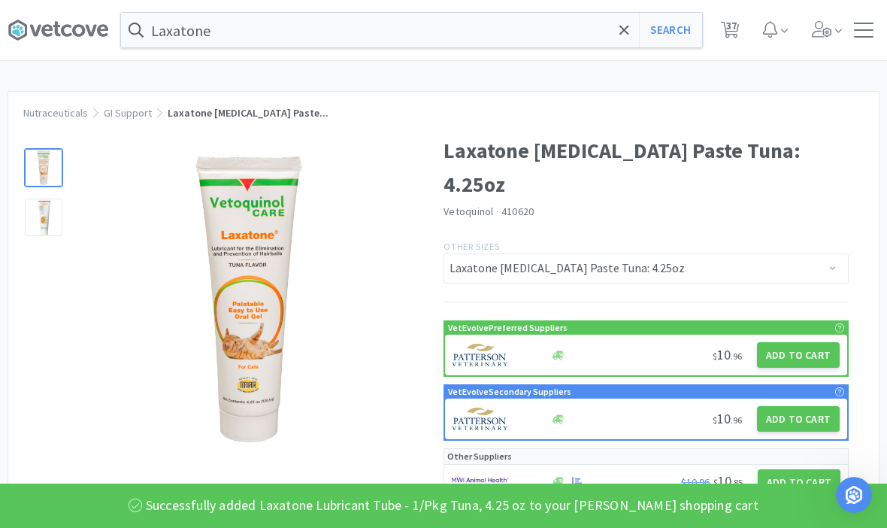
click at [737, 24] on span "37" at bounding box center [731, 25] width 11 height 60
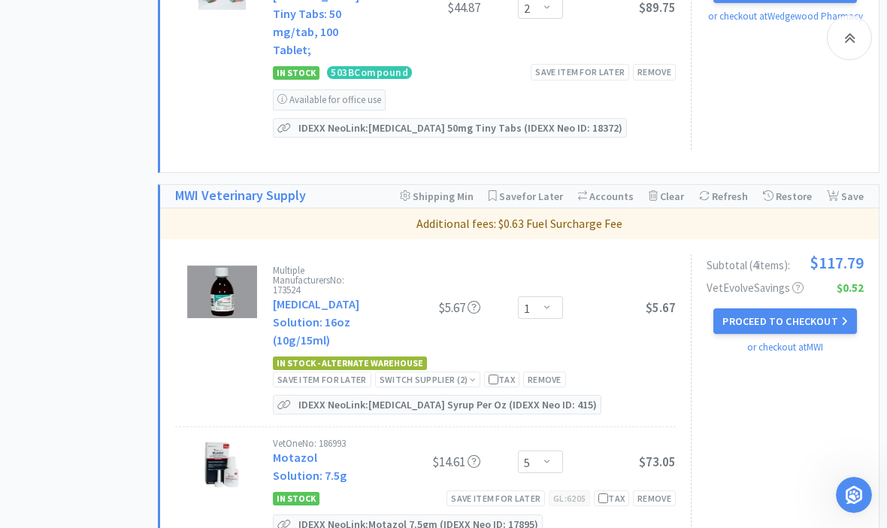
scroll to position [1515, 0]
click at [544, 371] on div "Remove" at bounding box center [544, 379] width 43 height 16
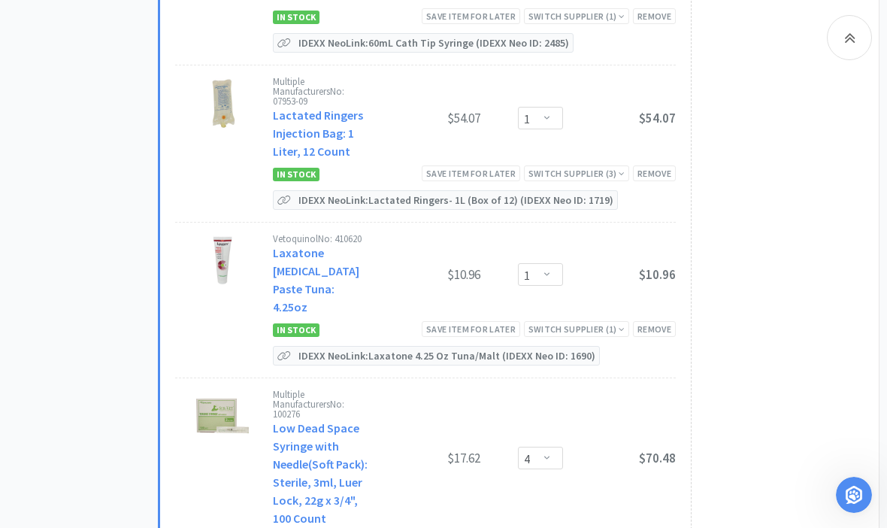
scroll to position [5211, 0]
click at [541, 446] on select "Enter Quantity 1 2 3 4 5 6 7 8 9 10 11 12 13 14 15 16 17 18 19 20 Enter Quantity" at bounding box center [540, 457] width 45 height 23
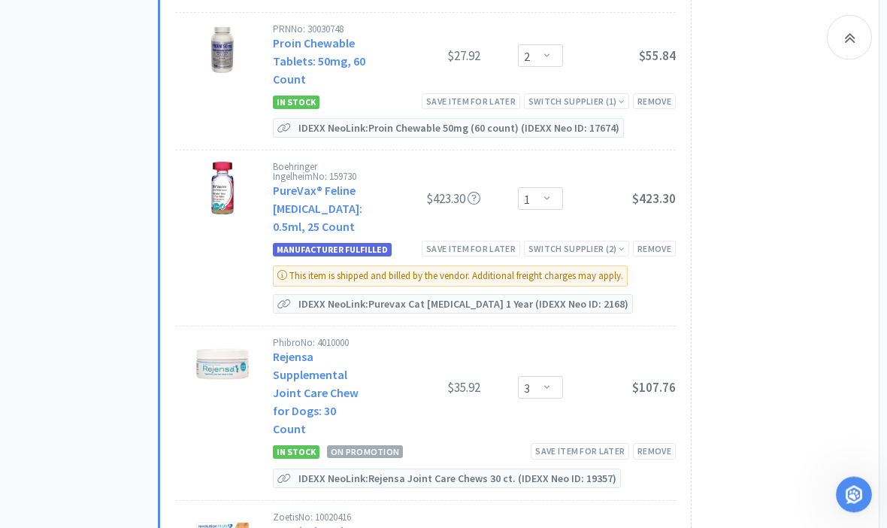
scroll to position [6628, 0]
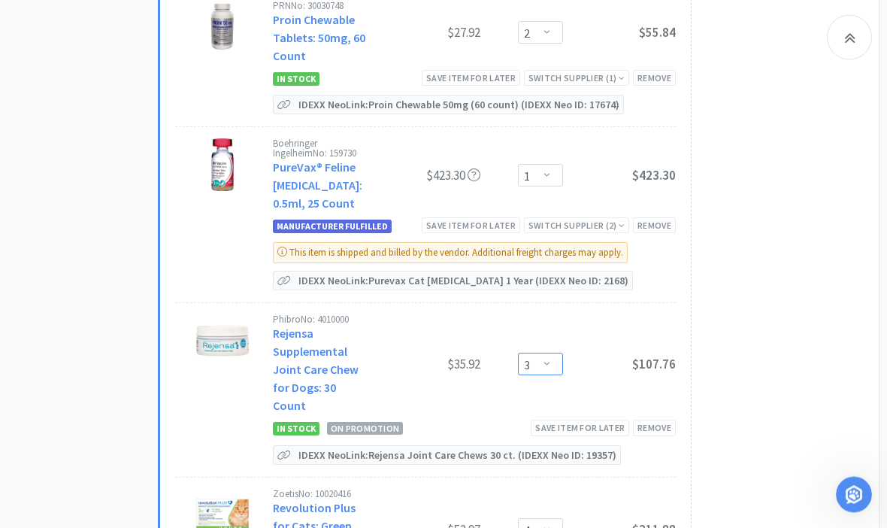
click at [531, 353] on select "Enter Quantity 1 2 3 4 5 6 7 8 9 10 11 12 13 14 15 16 17 18 19 20 Enter Quantity" at bounding box center [540, 364] width 45 height 23
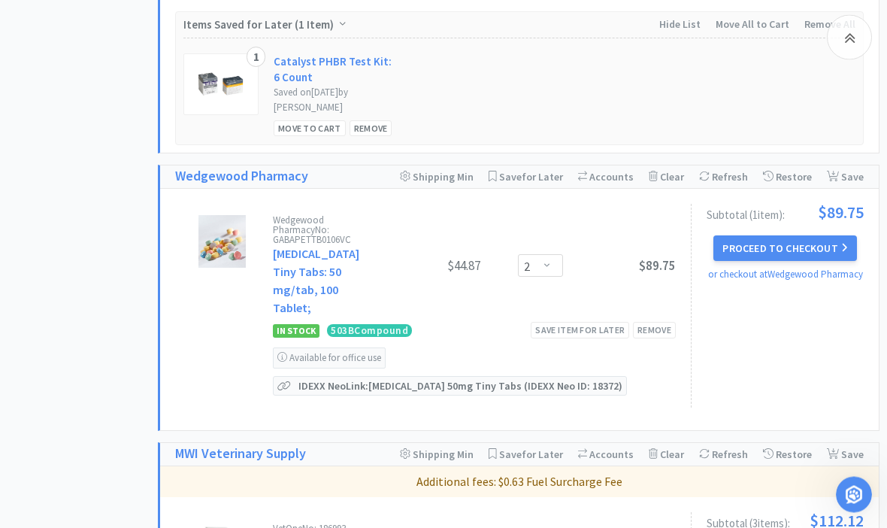
scroll to position [0, 0]
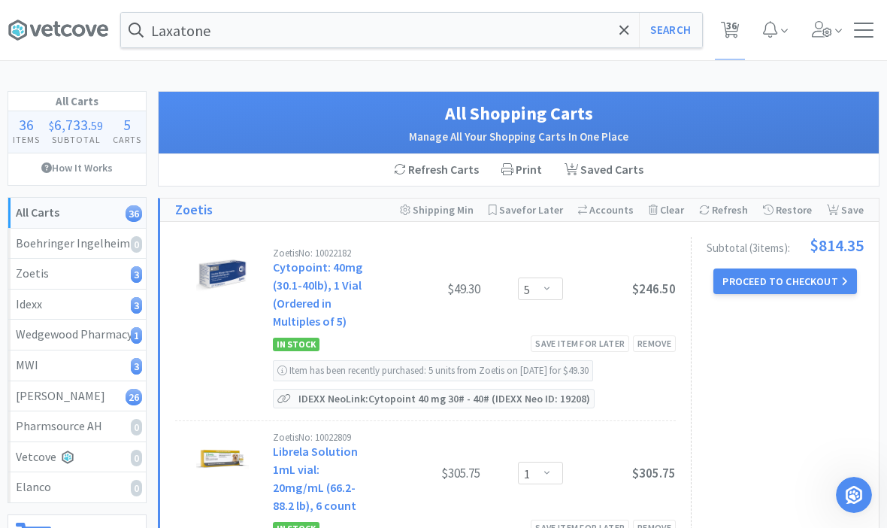
click at [626, 28] on icon at bounding box center [623, 29] width 9 height 9
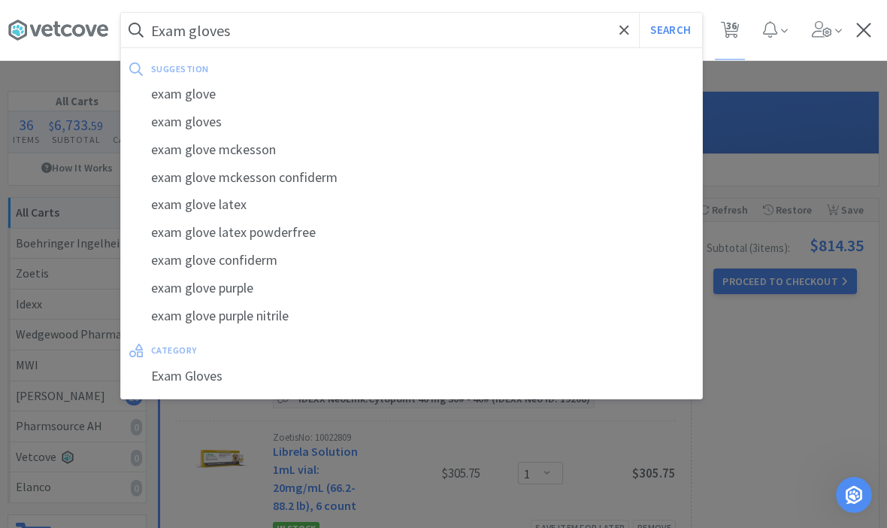
click at [670, 30] on button "Search" at bounding box center [670, 30] width 62 height 35
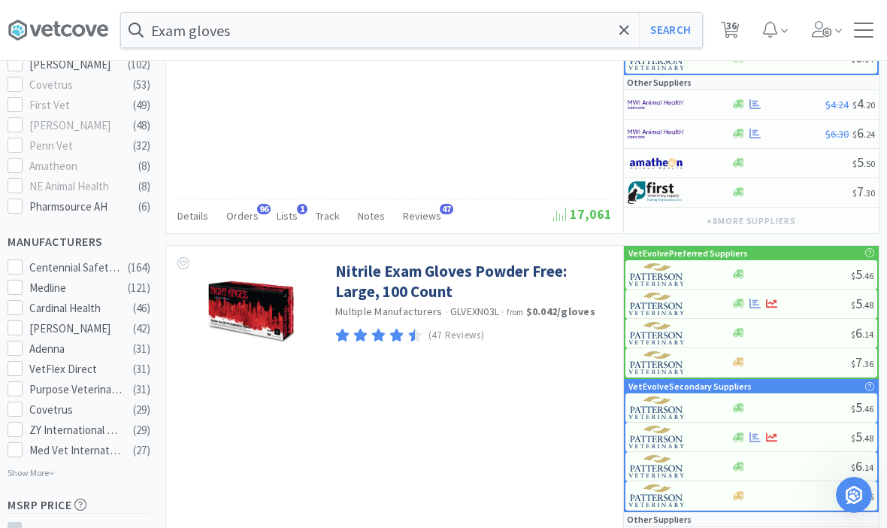
scroll to position [586, 0]
click at [356, 283] on link "Nitrile Exam Gloves Powder Free: Large, 100 Count" at bounding box center [471, 281] width 273 height 41
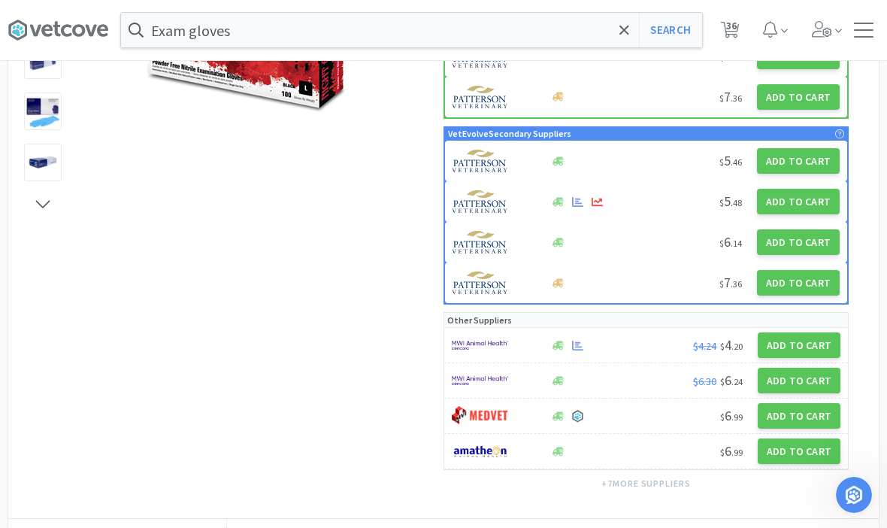
scroll to position [302, 0]
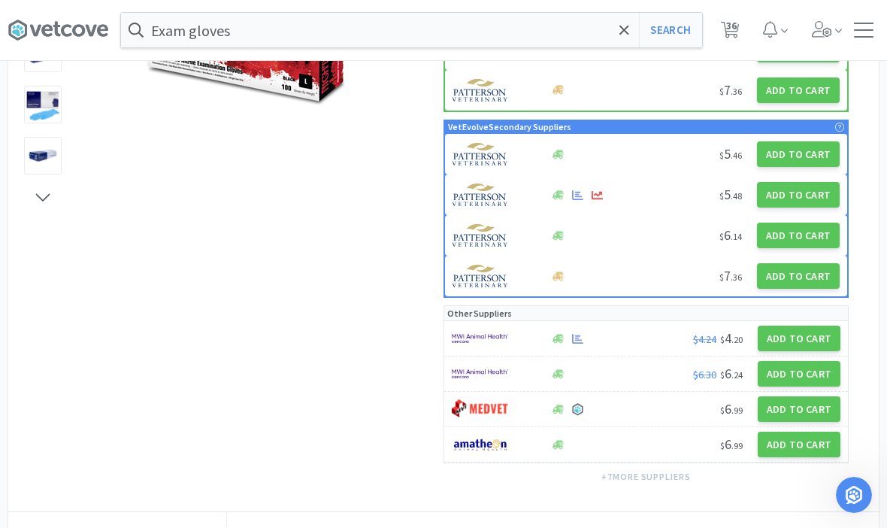
click at [803, 338] on button "Add to Cart" at bounding box center [799, 338] width 83 height 26
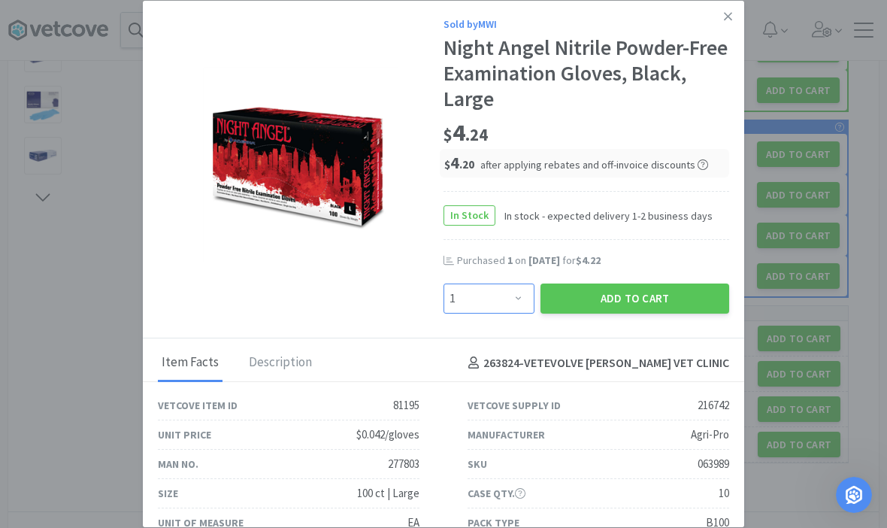
click at [489, 313] on select "Enter Quantity 1 2 3 4 5 6 7 8 9 10 11 12 13 14 15 16 17 18 19 20 Enter Quantity" at bounding box center [488, 298] width 91 height 30
click at [681, 313] on button "Add to Cart" at bounding box center [634, 298] width 189 height 30
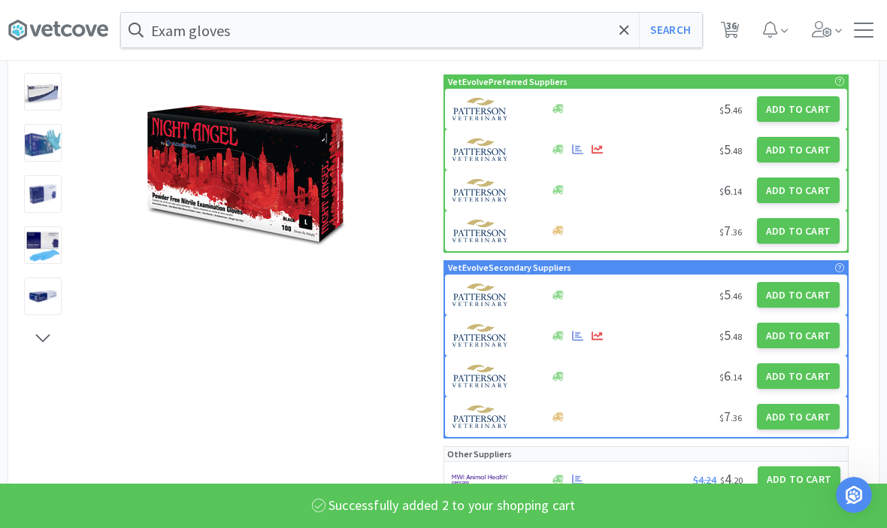
scroll to position [153, 0]
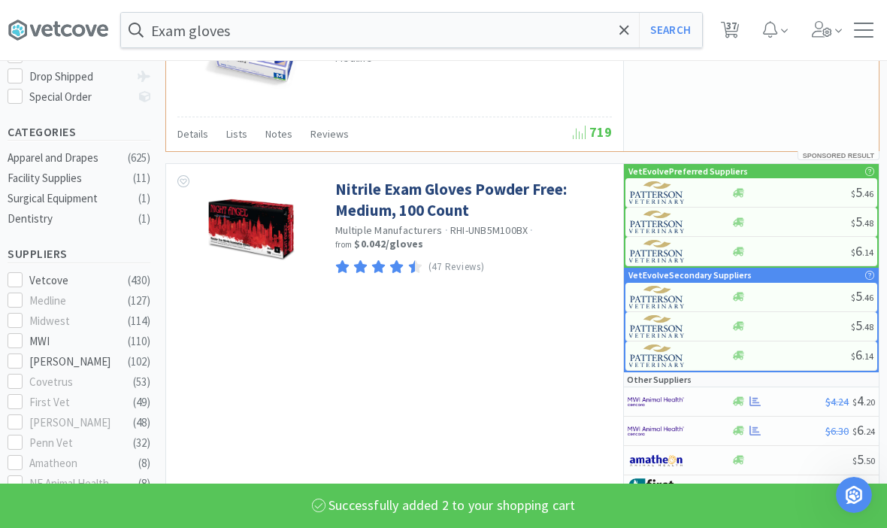
scroll to position [282, 0]
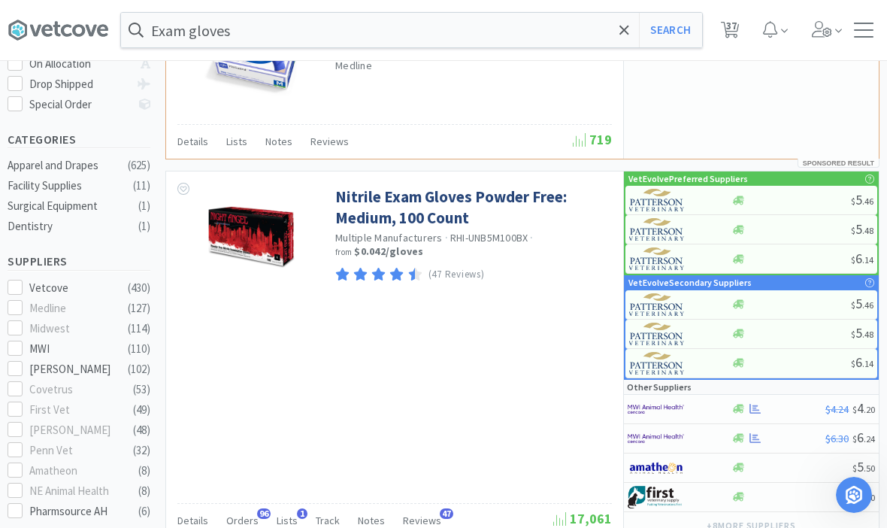
click at [375, 201] on link "Nitrile Exam Gloves Powder Free: Medium, 100 Count" at bounding box center [471, 206] width 273 height 41
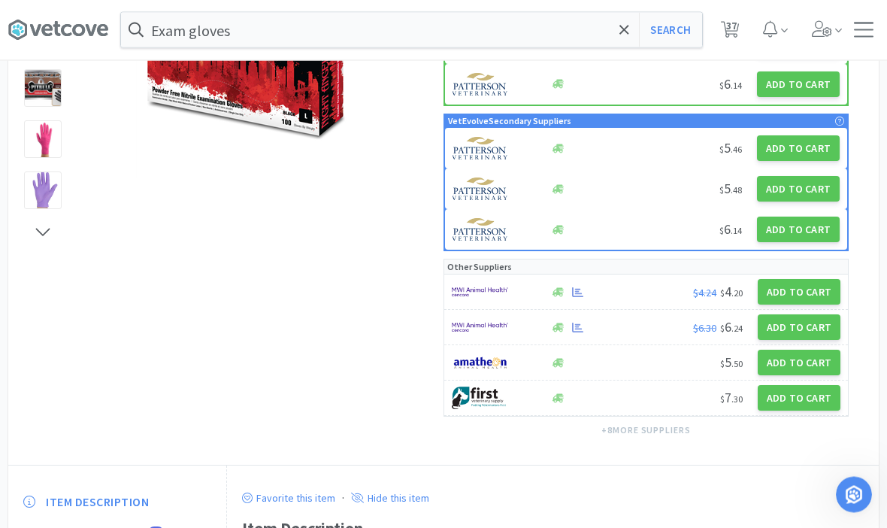
click at [804, 286] on button "Add to Cart" at bounding box center [799, 293] width 83 height 26
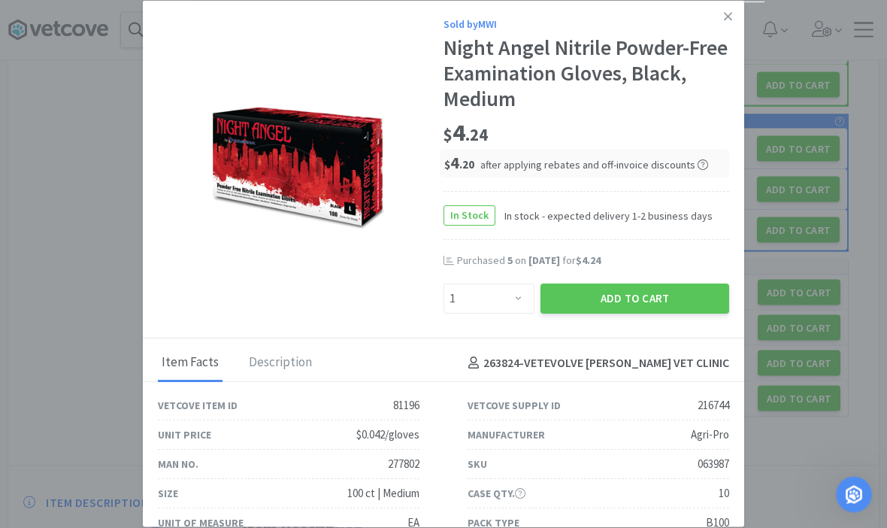
scroll to position [268, 0]
click at [470, 299] on select "Enter Quantity 1 2 3 4 5 6 7 8 9 10 11 12 13 14 15 16 17 18 19 20 Enter Quantity" at bounding box center [488, 298] width 91 height 30
click at [683, 292] on button "Add to Cart" at bounding box center [634, 298] width 189 height 30
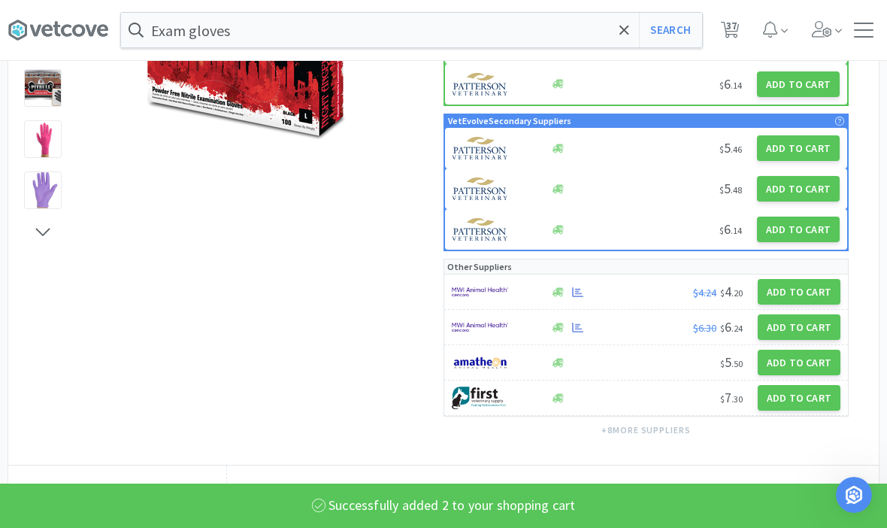
click at [630, 38] on span at bounding box center [624, 30] width 17 height 32
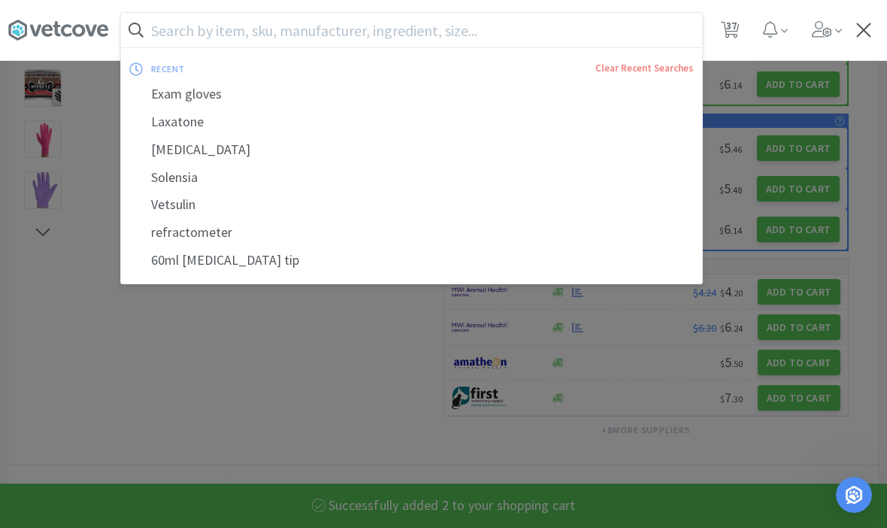
scroll to position [267, 0]
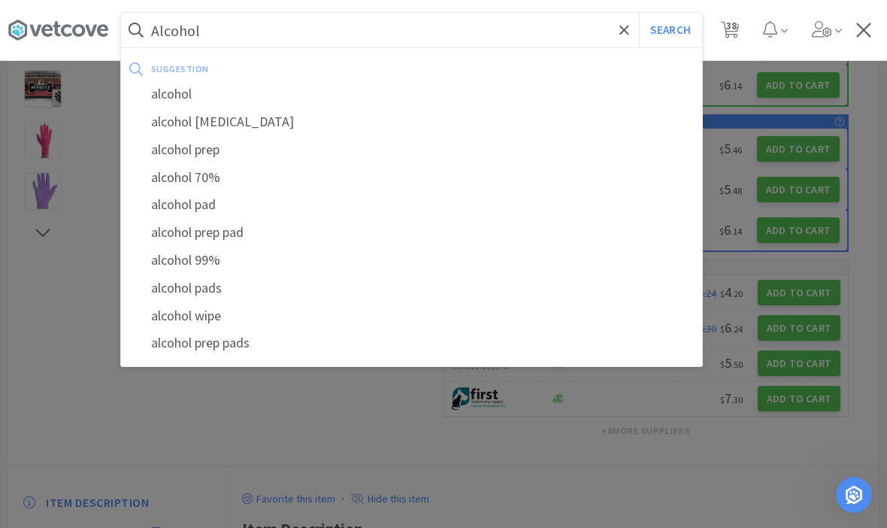
click at [670, 29] on button "Search" at bounding box center [670, 30] width 62 height 35
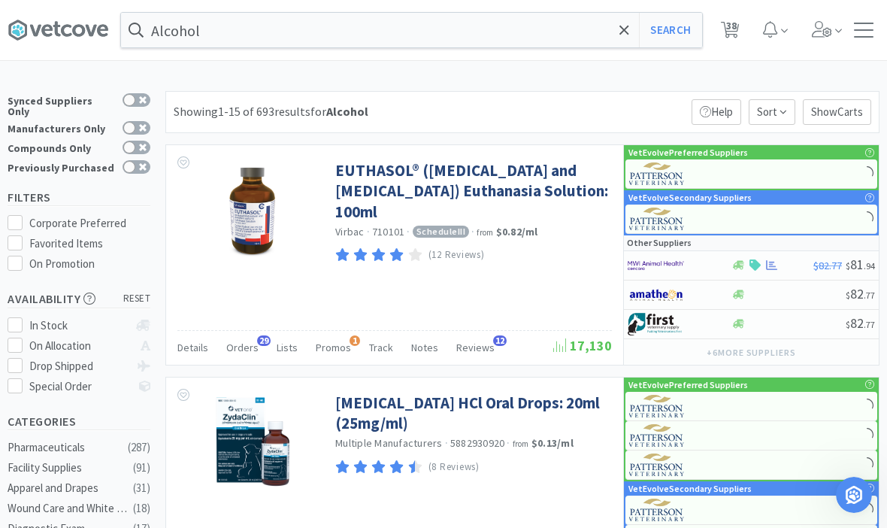
click at [622, 33] on icon at bounding box center [623, 29] width 9 height 9
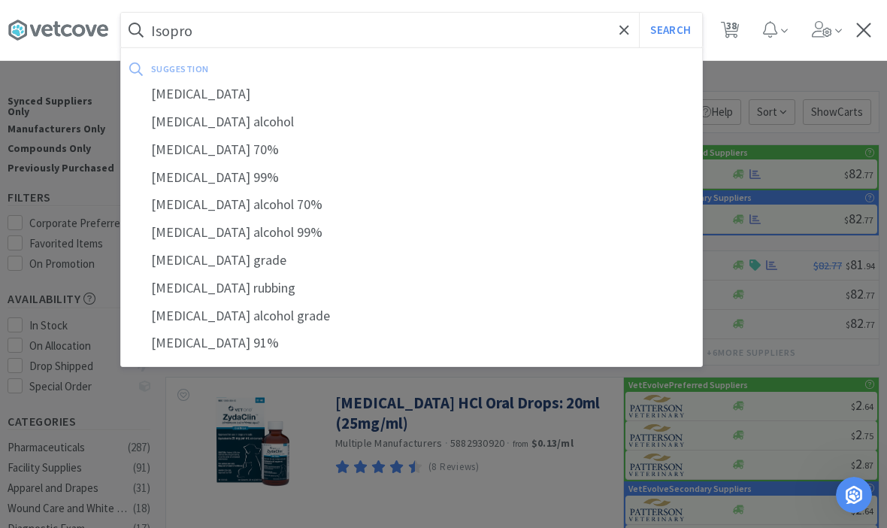
click at [183, 104] on div "[MEDICAL_DATA]" at bounding box center [411, 94] width 581 height 28
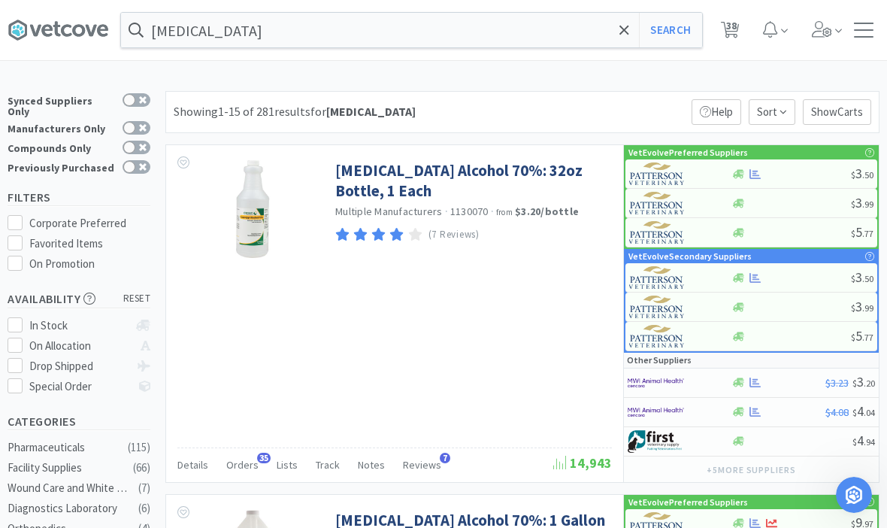
click at [344, 177] on link "[MEDICAL_DATA] Alcohol 70%: 32oz Bottle, 1 Each" at bounding box center [471, 180] width 273 height 41
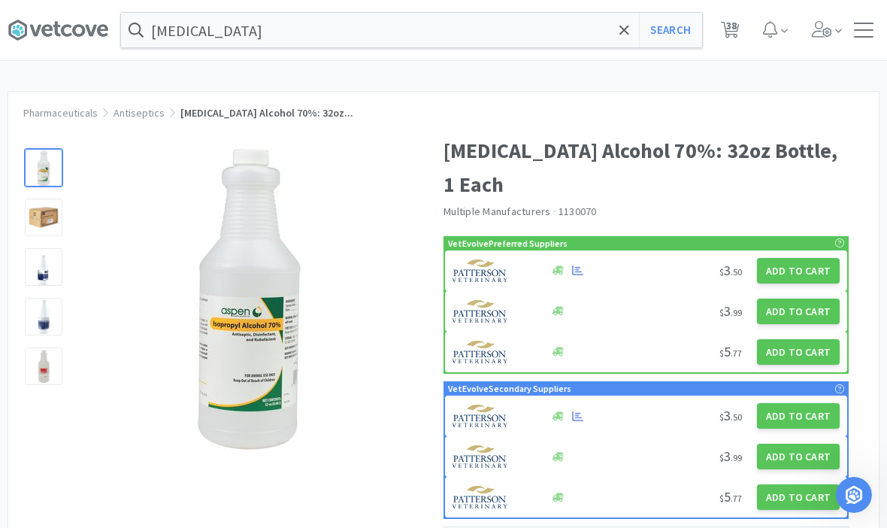
click at [810, 258] on button "Add to Cart" at bounding box center [798, 271] width 83 height 26
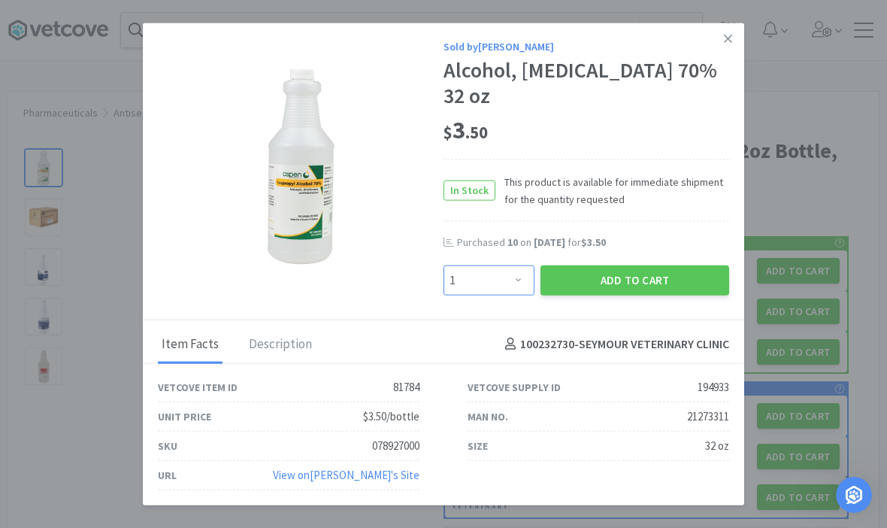
click at [490, 265] on select "Enter Quantity 1 2 3 4 5 6 7 8 9 10 11 12 13 14 15 16 17 18 19 20 Enter Quantity" at bounding box center [488, 280] width 91 height 30
click at [702, 265] on button "Add to Cart" at bounding box center [634, 280] width 189 height 30
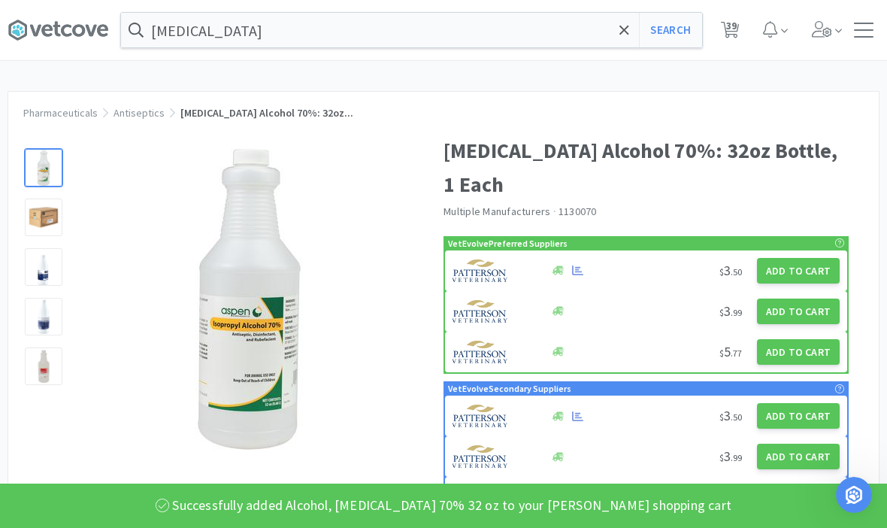
click at [740, 29] on span "39" at bounding box center [730, 30] width 31 height 60
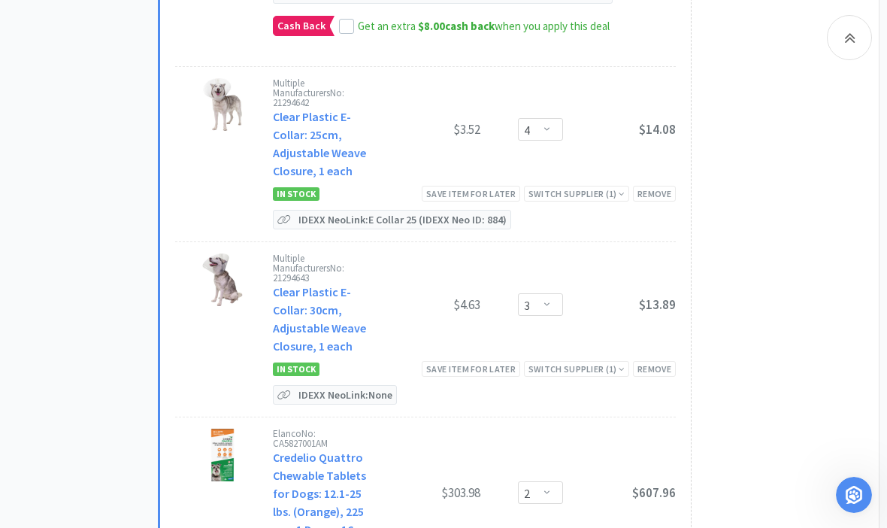
scroll to position [3708, 0]
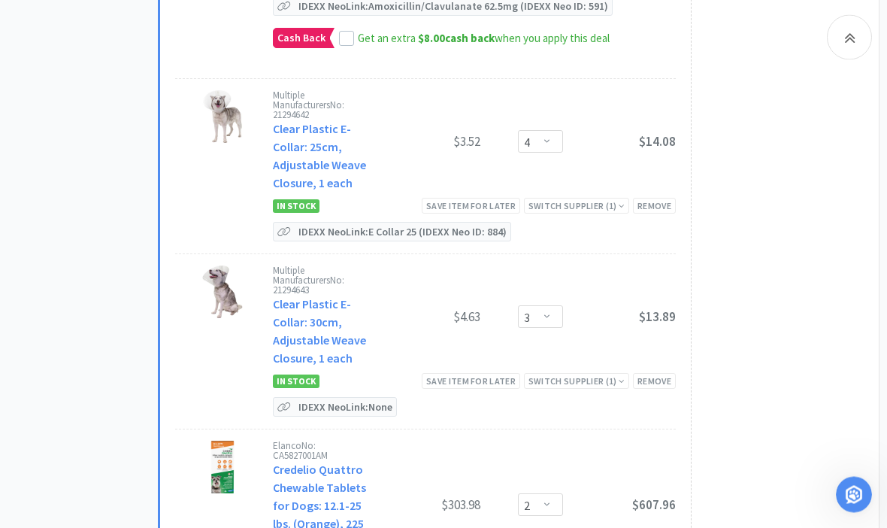
click at [301, 398] on p "IDEXX Neo Link: None" at bounding box center [345, 407] width 101 height 18
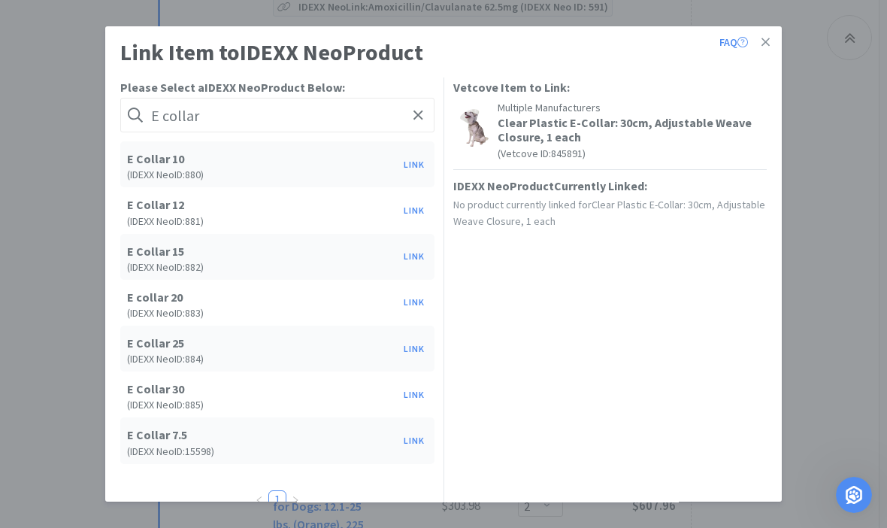
click at [410, 386] on button "Link" at bounding box center [414, 394] width 36 height 21
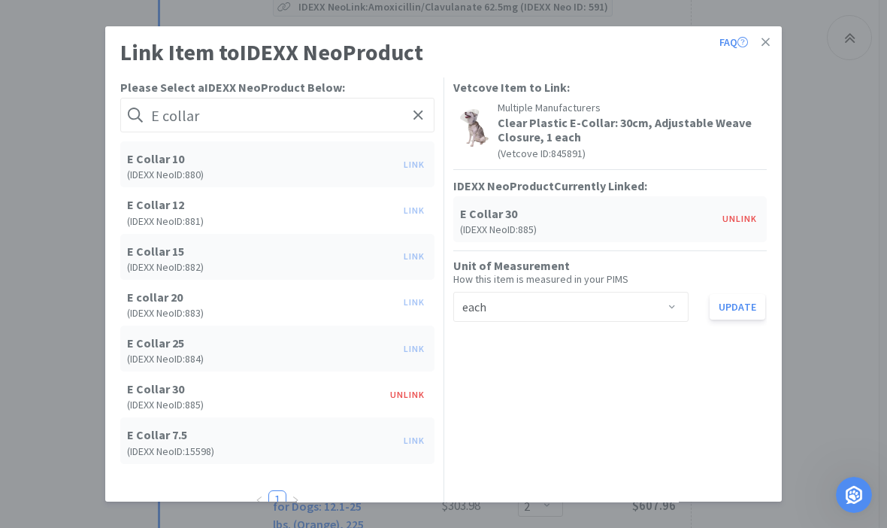
scroll to position [3709, 0]
click at [767, 41] on icon at bounding box center [765, 42] width 8 height 8
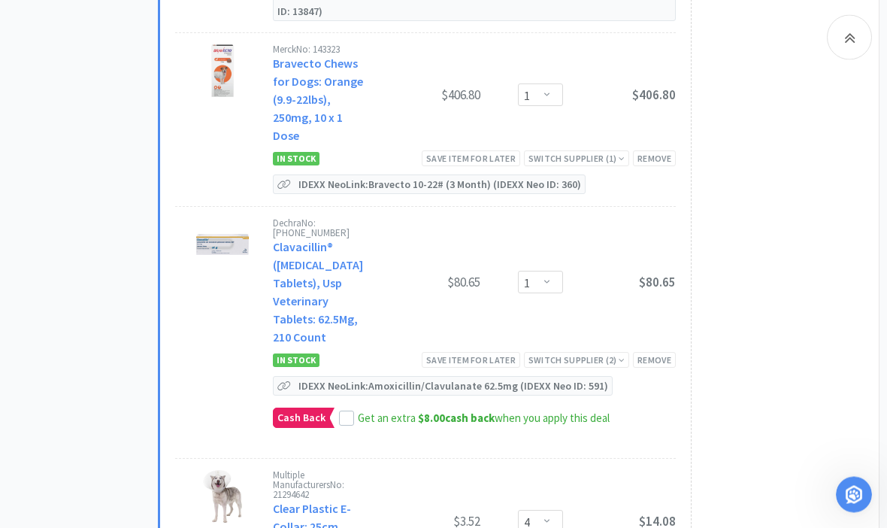
scroll to position [3329, 0]
click at [347, 414] on icon at bounding box center [346, 418] width 10 height 8
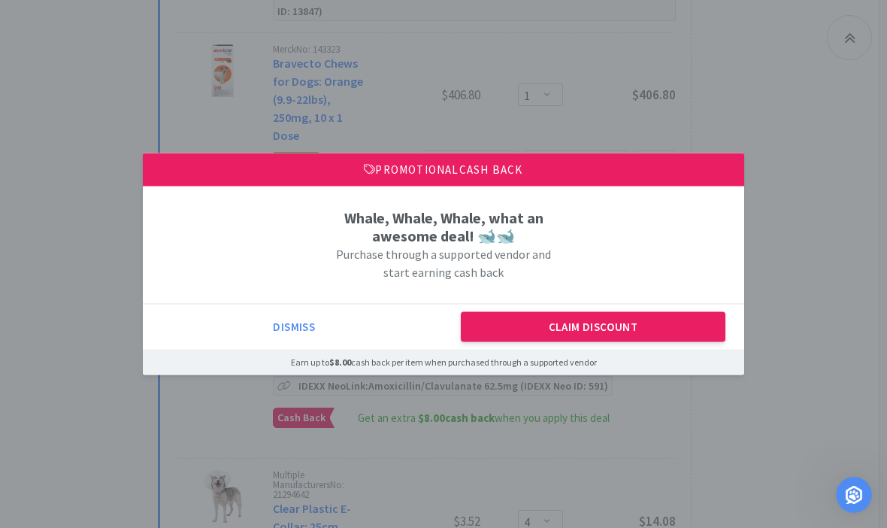
click at [677, 317] on button "Claim Discount" at bounding box center [593, 327] width 265 height 30
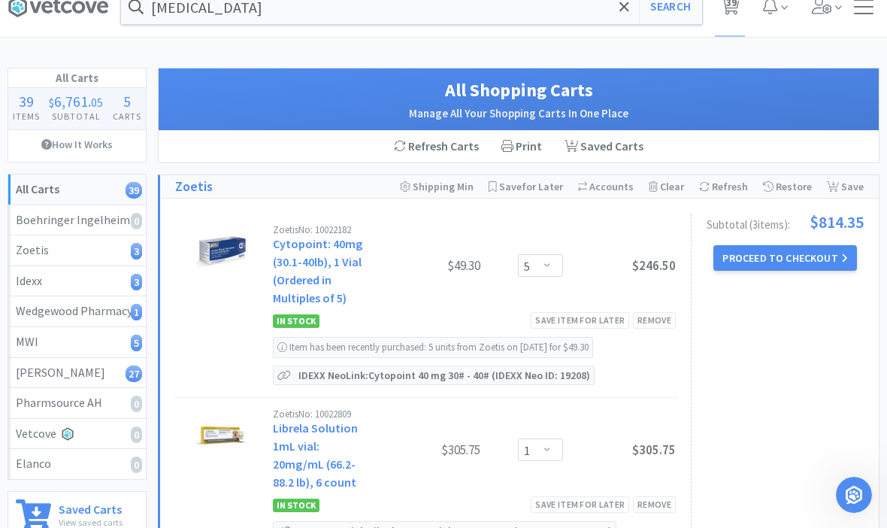
scroll to position [0, 0]
